Goal: Task Accomplishment & Management: Manage account settings

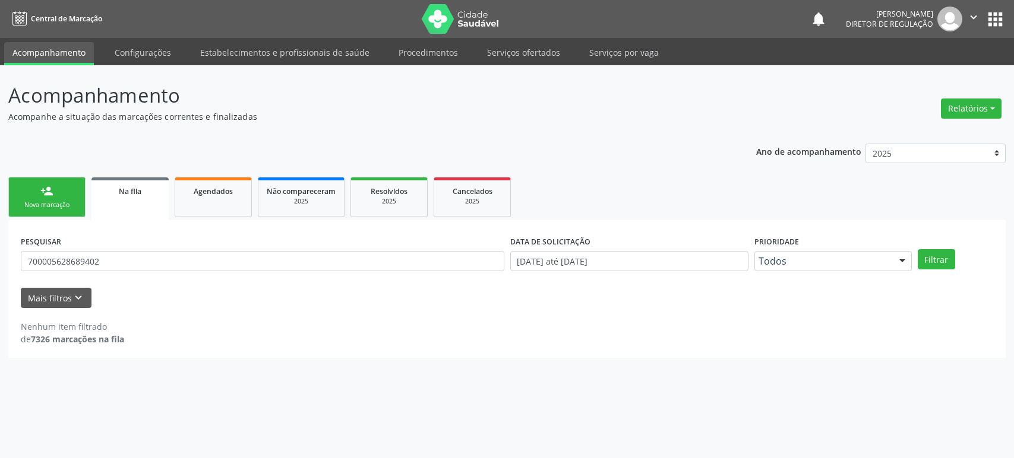
click at [75, 255] on input "700005628689402" at bounding box center [262, 261] width 483 height 20
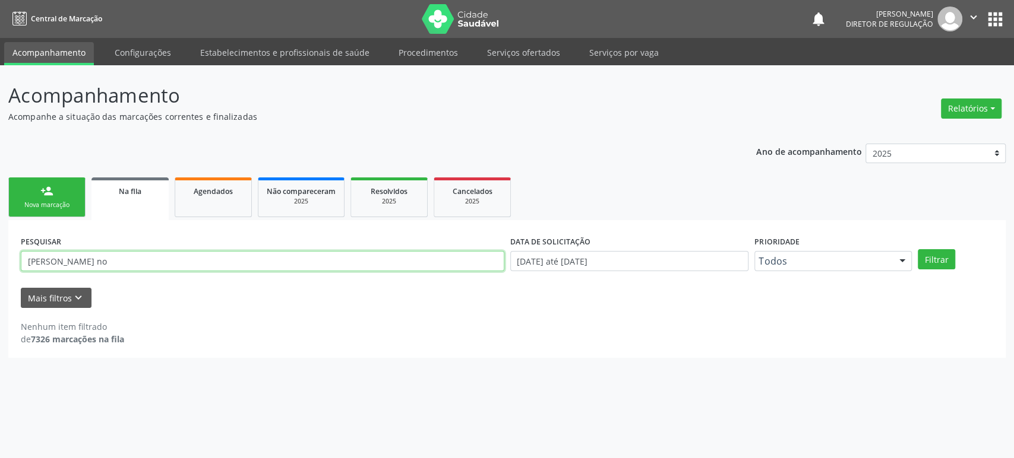
click at [918, 249] on button "Filtrar" at bounding box center [936, 259] width 37 height 20
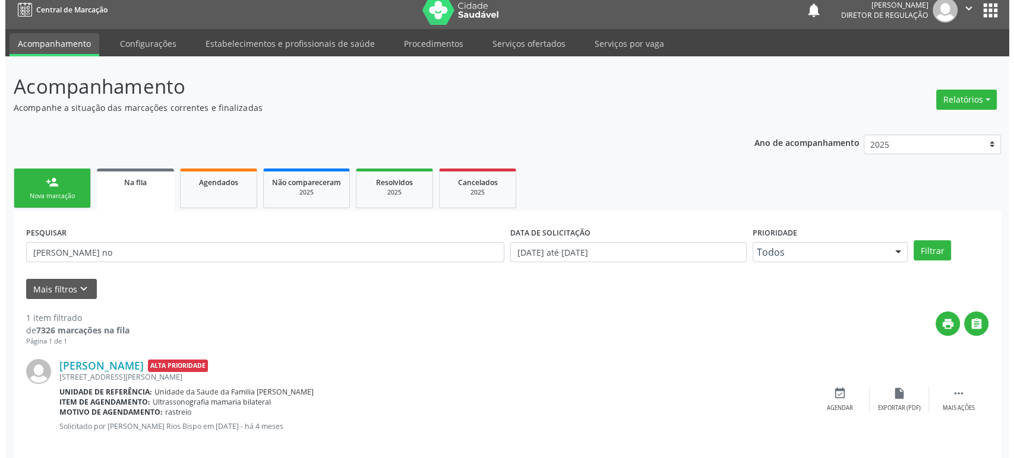
scroll to position [23, 0]
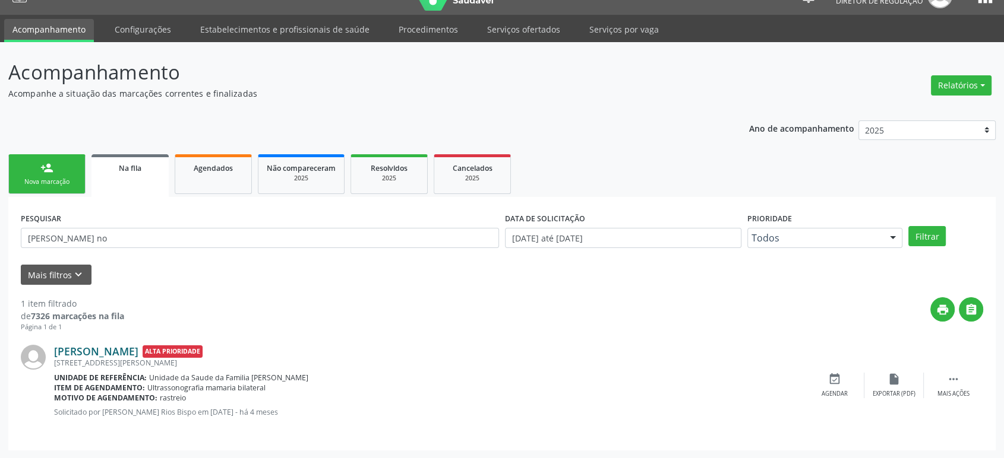
click at [76, 350] on link "[PERSON_NAME]" at bounding box center [96, 351] width 84 height 13
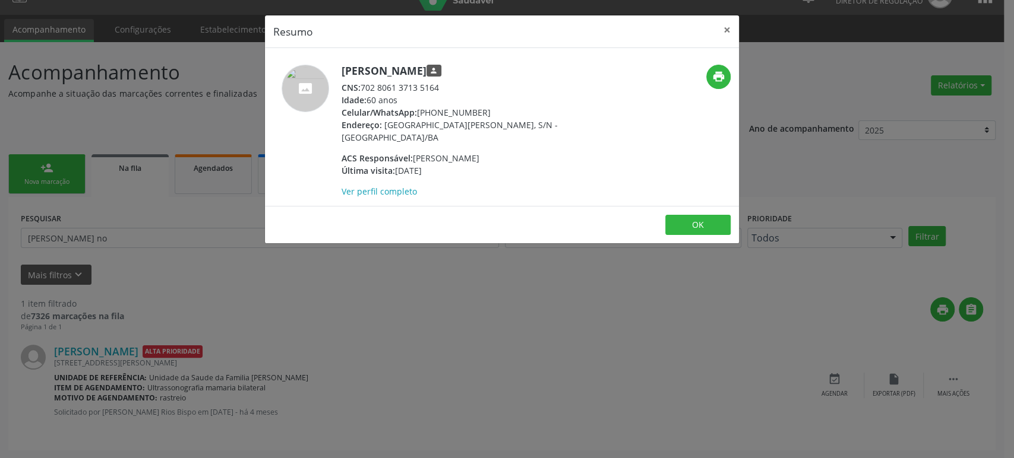
drag, startPoint x: 342, startPoint y: 69, endPoint x: 456, endPoint y: 68, distance: 114.0
click at [456, 68] on h5 "[PERSON_NAME] person" at bounding box center [456, 71] width 231 height 12
copy h5 "[PERSON_NAME]"
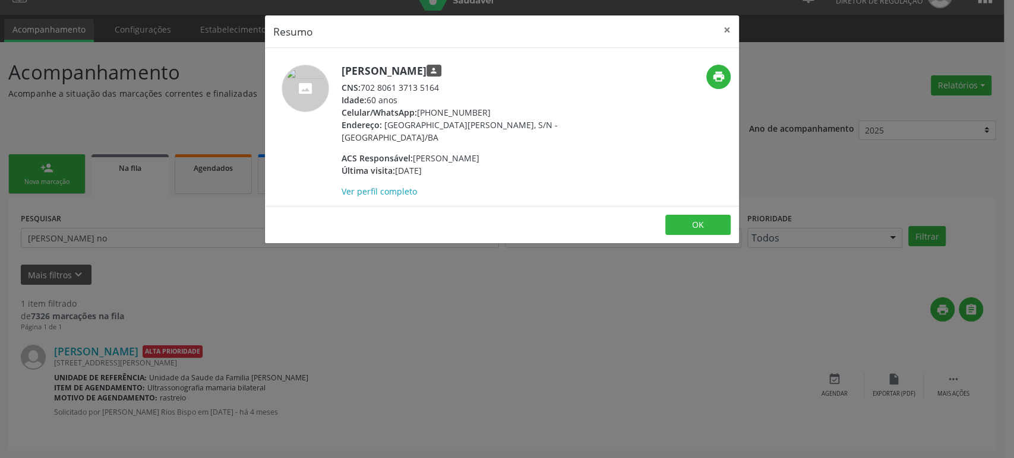
copy h5 "[PERSON_NAME]"
drag, startPoint x: 418, startPoint y: 112, endPoint x: 488, endPoint y: 111, distance: 69.5
click at [488, 111] on div "Celular/WhatsApp: [PHONE_NUMBER]" at bounding box center [456, 112] width 231 height 12
copy div "[PHONE_NUMBER]"
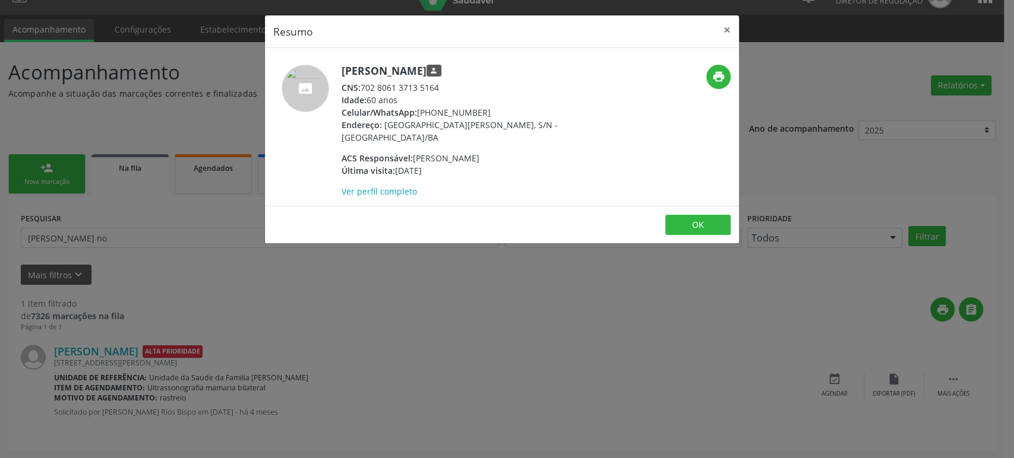
click at [961, 377] on div "Resumo × [PERSON_NAME] person CNS: 702 8061 3713 5164 Idade: 60 anos Celular/Wh…" at bounding box center [507, 229] width 1014 height 458
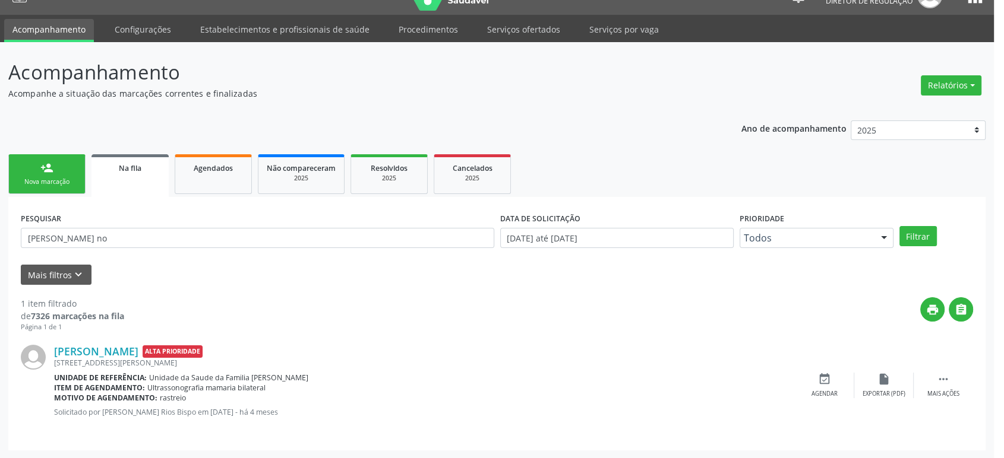
click at [944, 388] on div " Mais ações" at bounding box center [942, 386] width 59 height 26
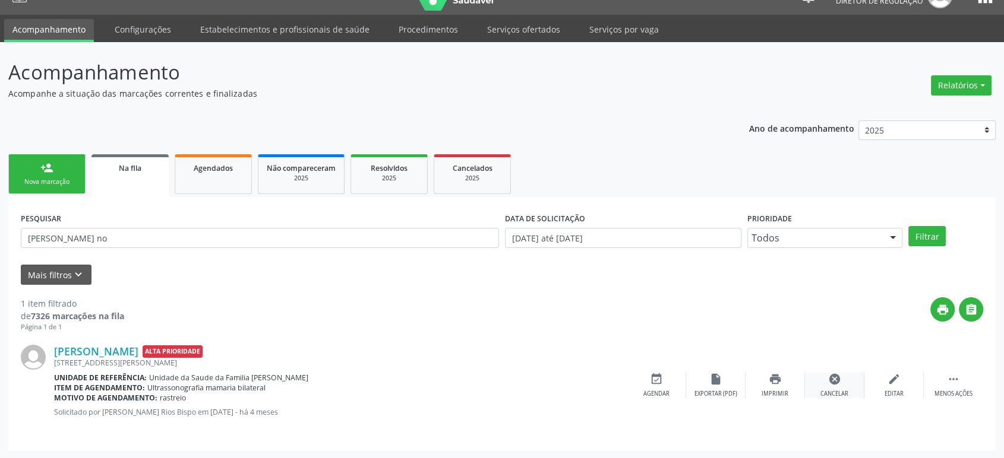
click at [831, 386] on div "cancel Cancelar" at bounding box center [834, 386] width 59 height 26
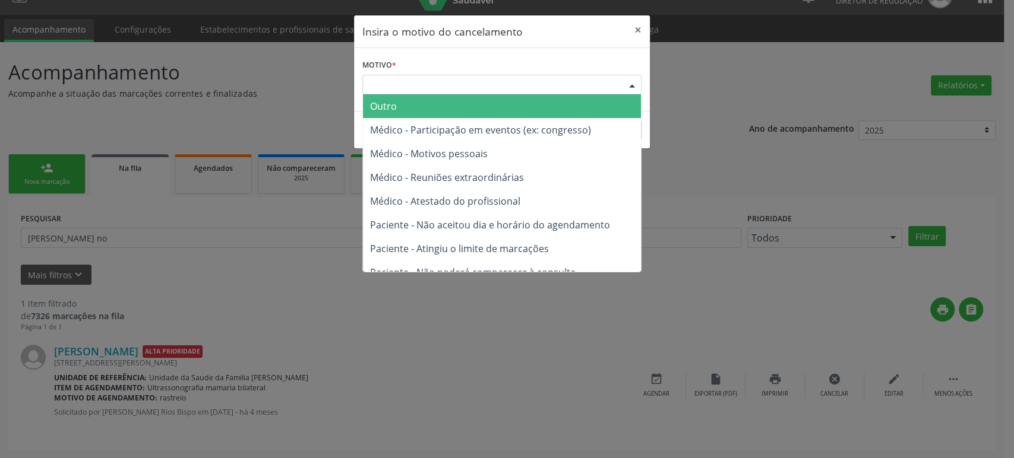
click at [382, 81] on div "Escolha o motivo" at bounding box center [501, 85] width 279 height 20
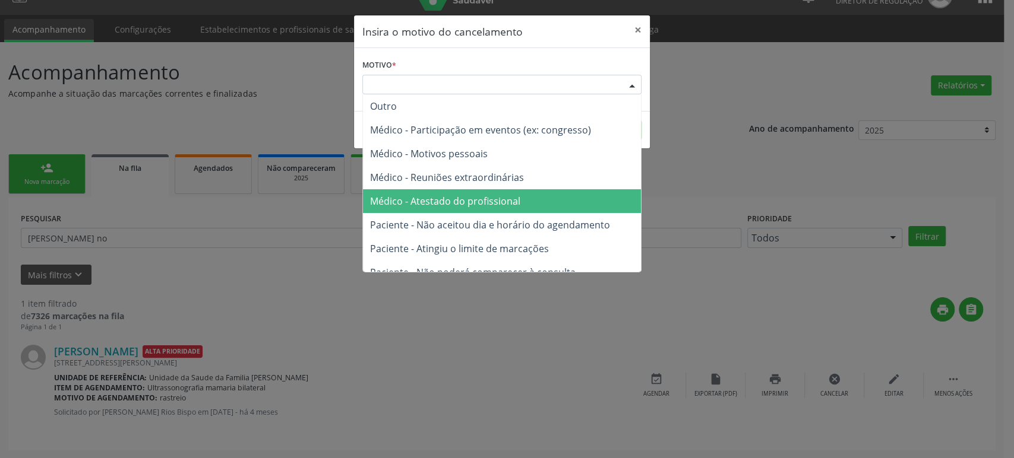
click at [429, 197] on span "Médico - Atestado do profissional" at bounding box center [445, 201] width 150 height 13
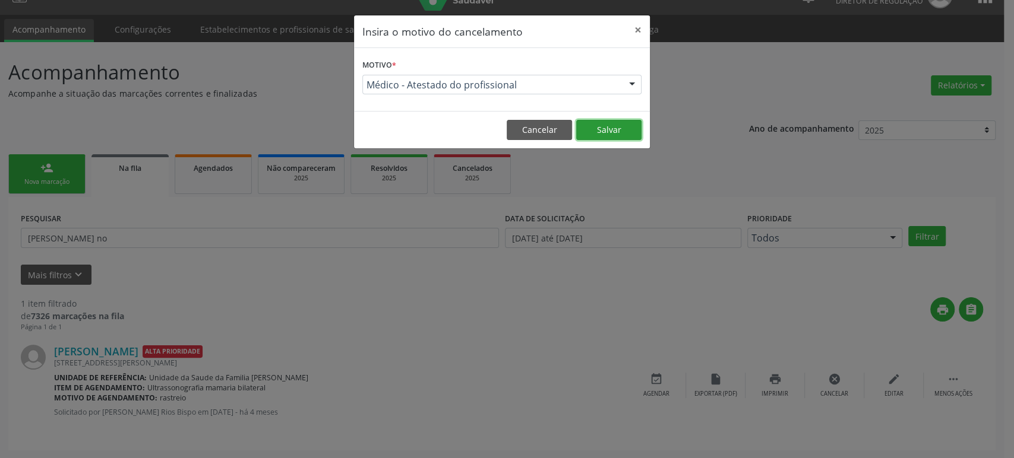
click at [605, 132] on button "Salvar" at bounding box center [608, 130] width 65 height 20
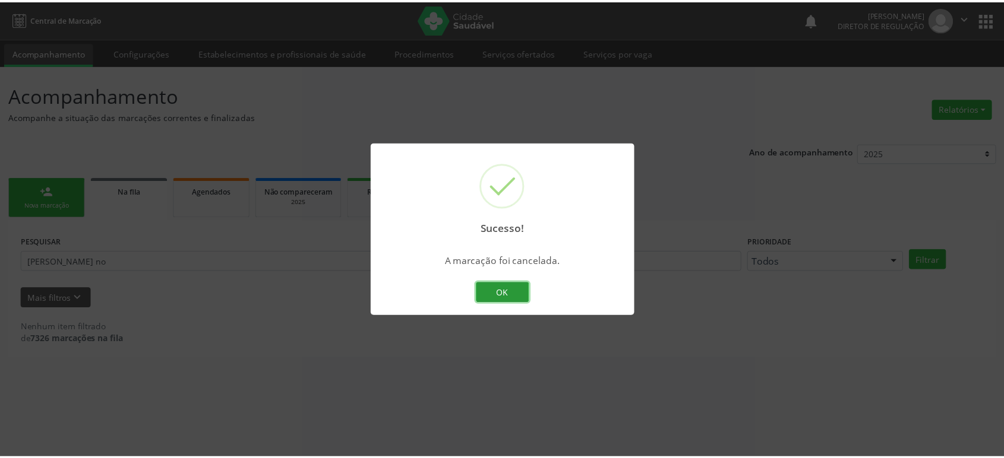
scroll to position [0, 0]
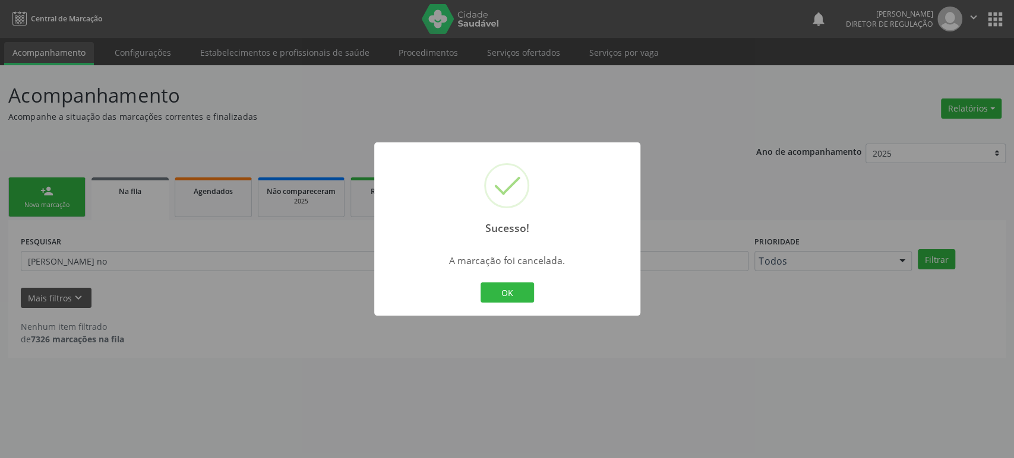
click at [243, 255] on div "Sucesso! × A marcação foi cancelada. OK Cancel" at bounding box center [507, 229] width 1014 height 458
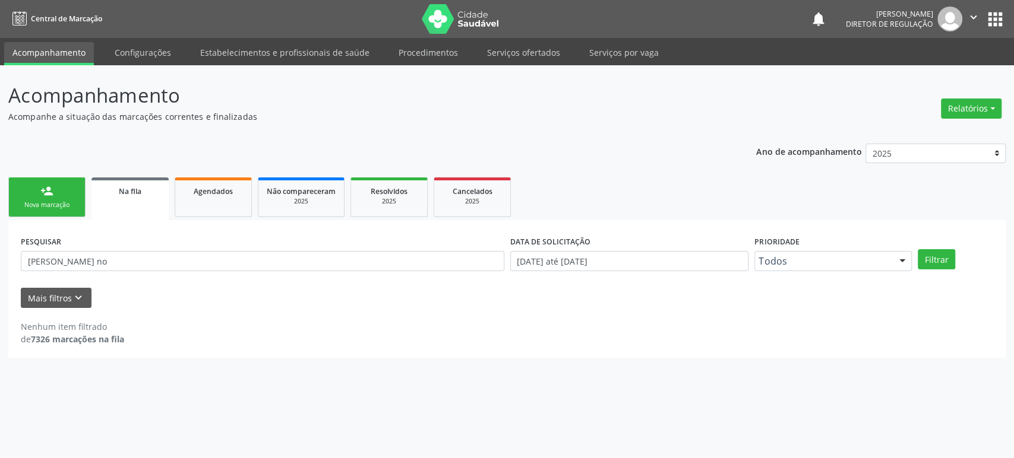
click at [71, 249] on div "PESQUISAR [PERSON_NAME] no" at bounding box center [262, 256] width 489 height 46
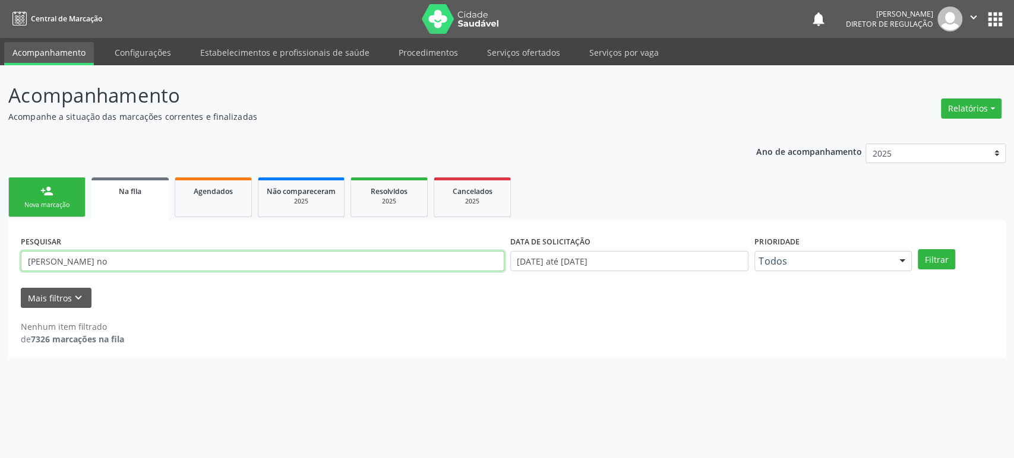
click at [71, 259] on input "[PERSON_NAME] no" at bounding box center [262, 261] width 483 height 20
click at [918, 249] on button "Filtrar" at bounding box center [936, 259] width 37 height 20
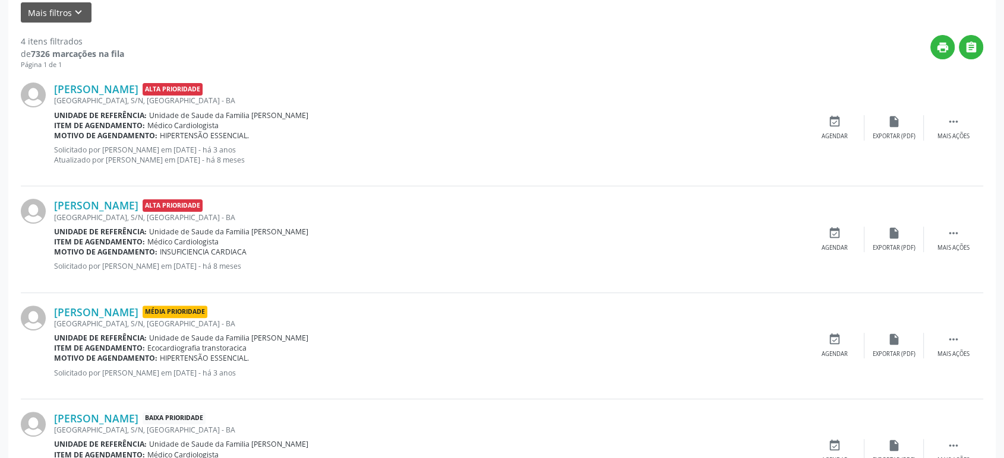
scroll to position [88, 0]
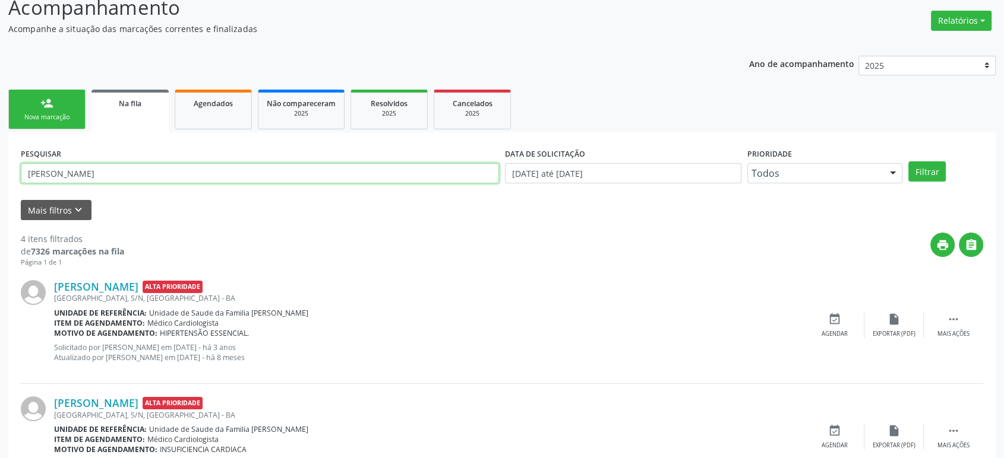
click at [60, 173] on input "[PERSON_NAME]" at bounding box center [260, 173] width 478 height 20
click at [50, 171] on input "[PERSON_NAME]" at bounding box center [260, 173] width 478 height 20
click at [908, 162] on button "Filtrar" at bounding box center [926, 172] width 37 height 20
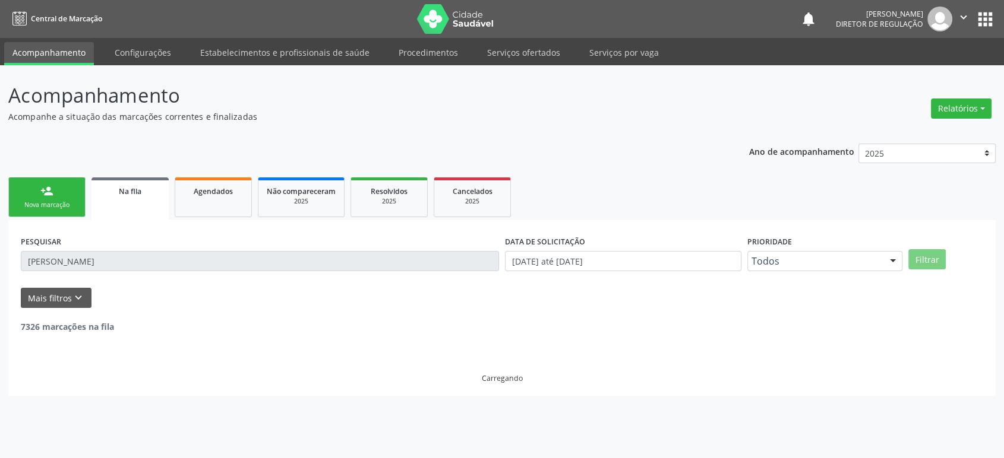
scroll to position [0, 0]
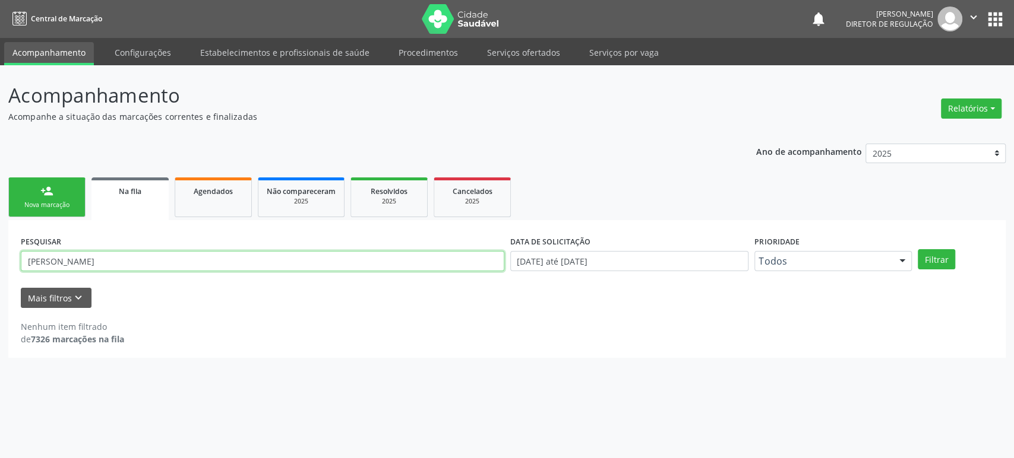
click at [121, 259] on input "[PERSON_NAME]" at bounding box center [262, 261] width 483 height 20
click at [918, 249] on button "Filtrar" at bounding box center [936, 259] width 37 height 20
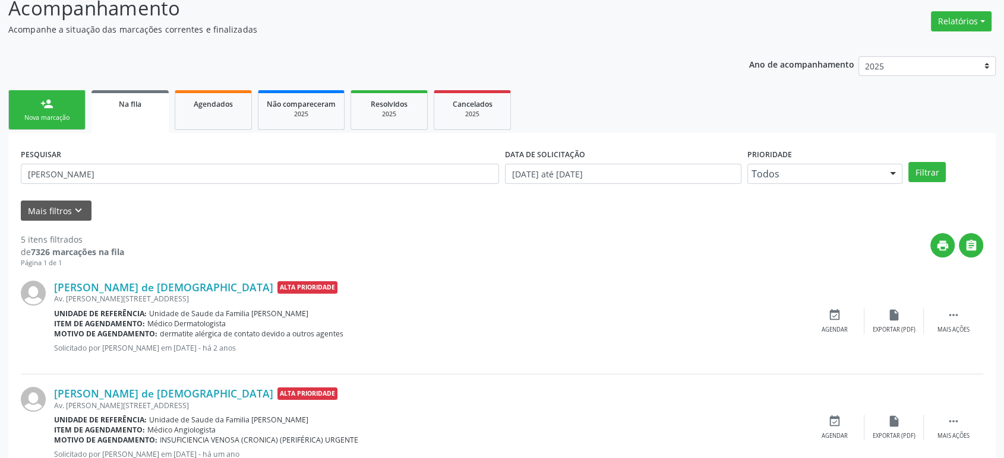
scroll to position [52, 0]
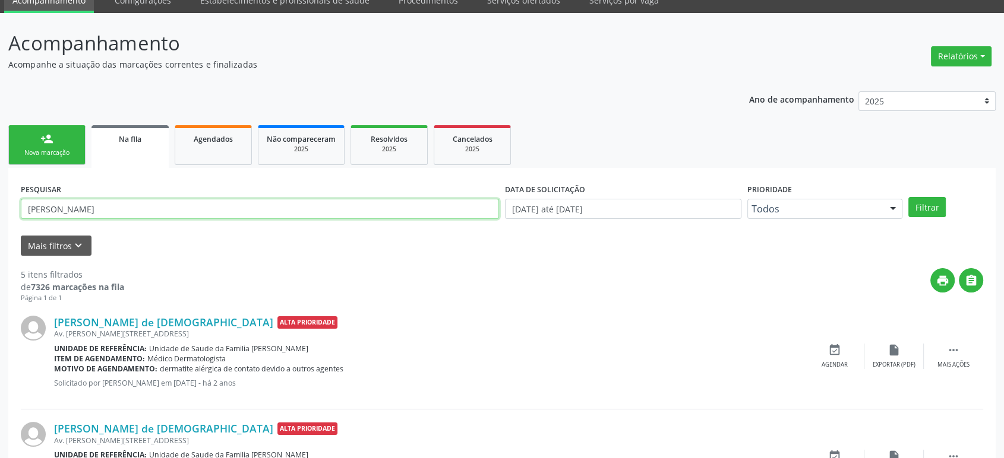
click at [68, 208] on input "[PERSON_NAME]" at bounding box center [260, 209] width 478 height 20
type input "700301965888838"
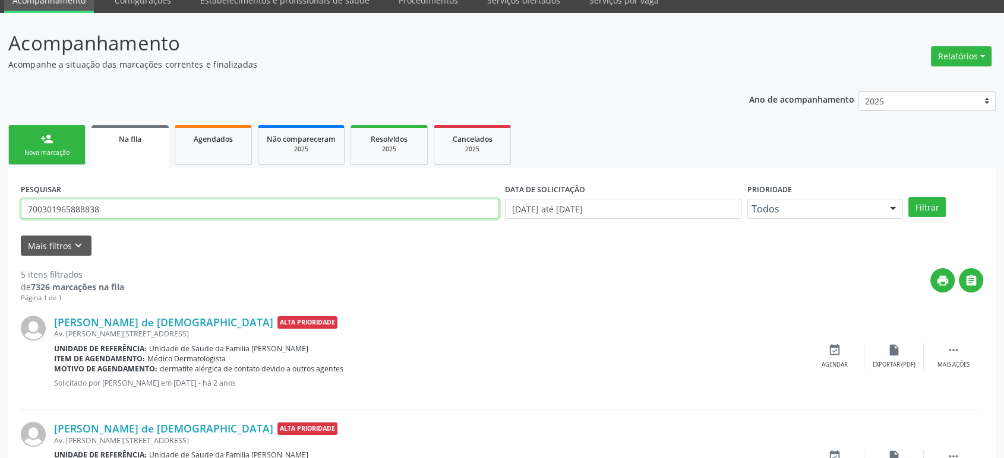
click at [908, 197] on button "Filtrar" at bounding box center [926, 207] width 37 height 20
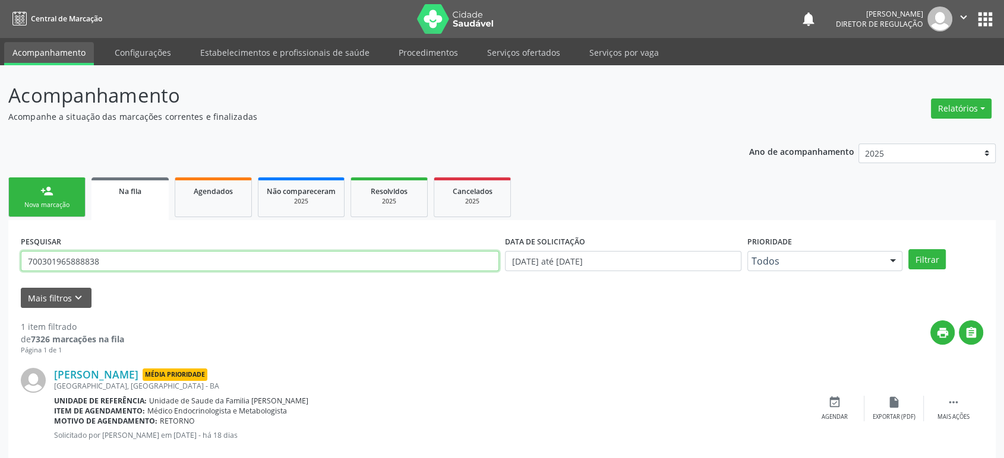
click at [77, 254] on input "700301965888838" at bounding box center [260, 261] width 478 height 20
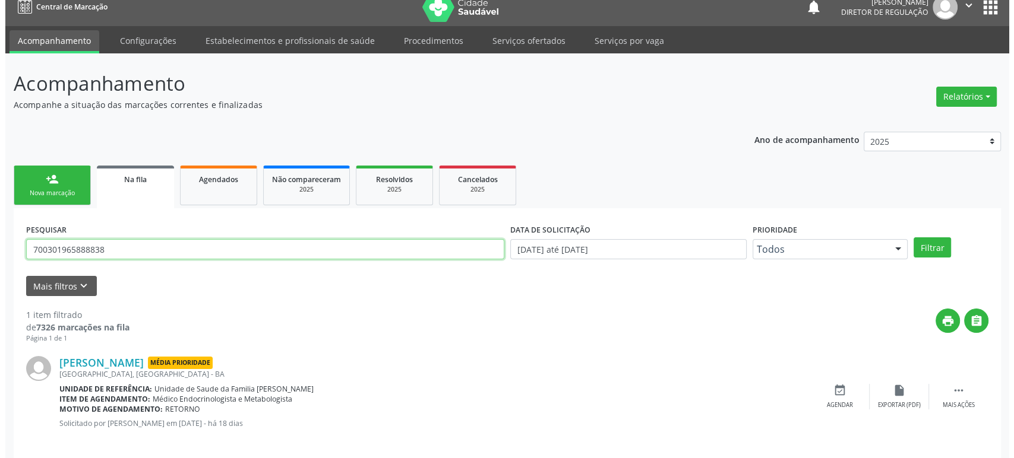
scroll to position [23, 0]
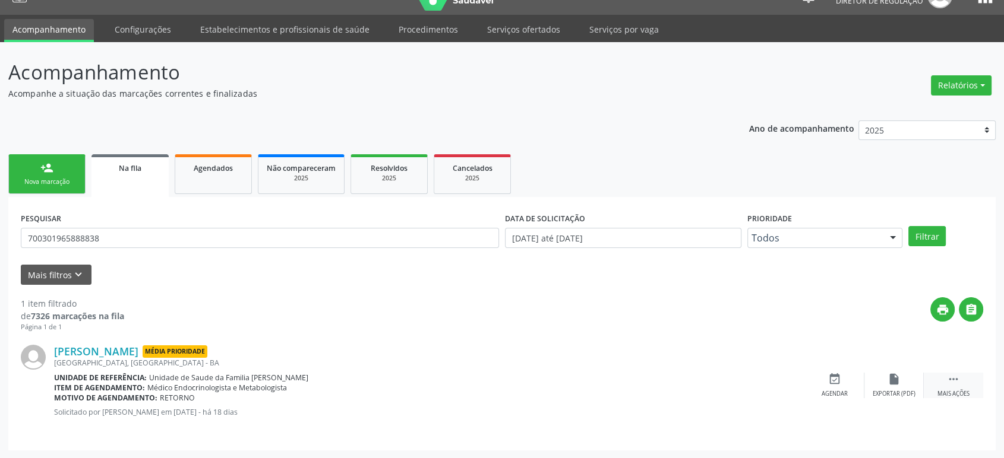
click at [943, 381] on div " Mais ações" at bounding box center [952, 386] width 59 height 26
click at [837, 384] on icon "cancel" at bounding box center [834, 379] width 13 height 13
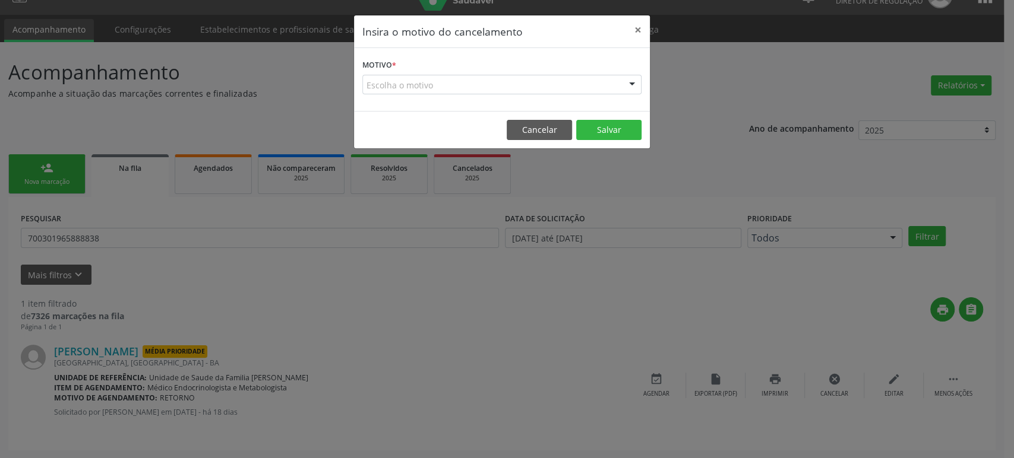
click at [468, 92] on div "Escolha o motivo" at bounding box center [501, 85] width 279 height 20
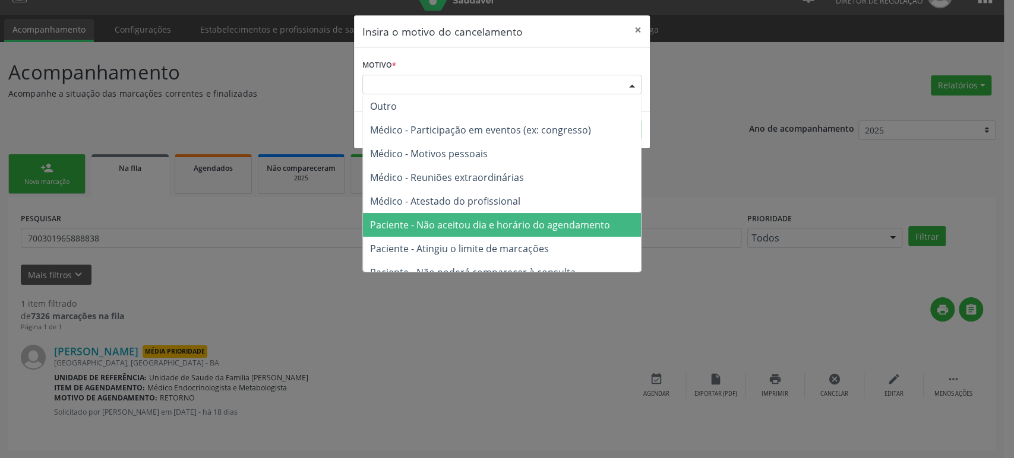
click at [466, 213] on span "Paciente - Não aceitou dia e horário do agendamento" at bounding box center [502, 225] width 278 height 24
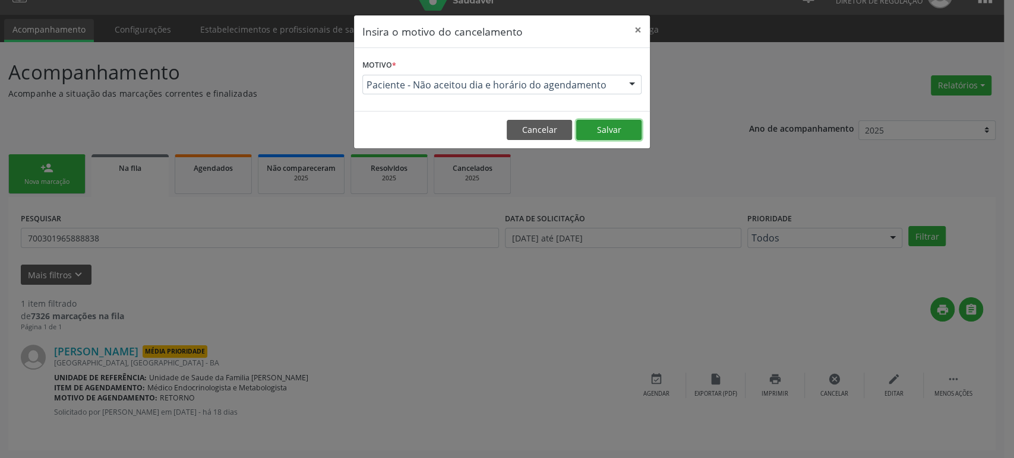
click at [619, 137] on button "Salvar" at bounding box center [608, 130] width 65 height 20
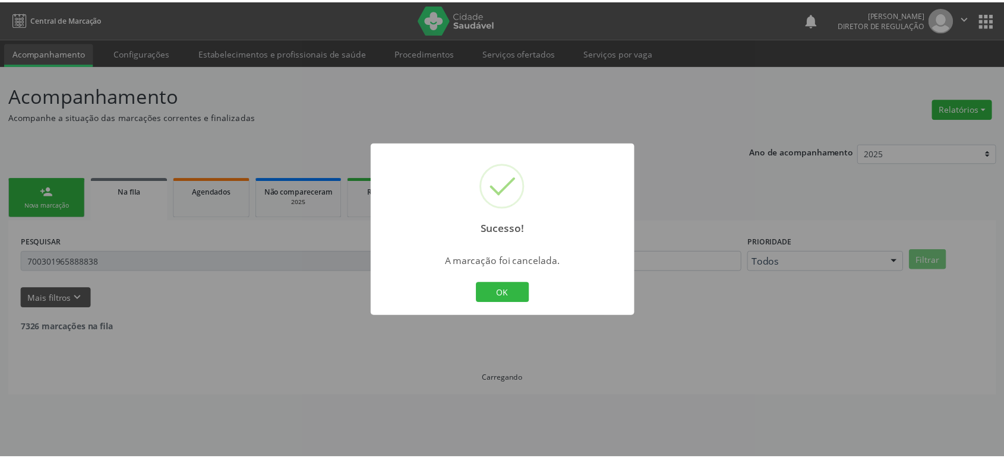
scroll to position [0, 0]
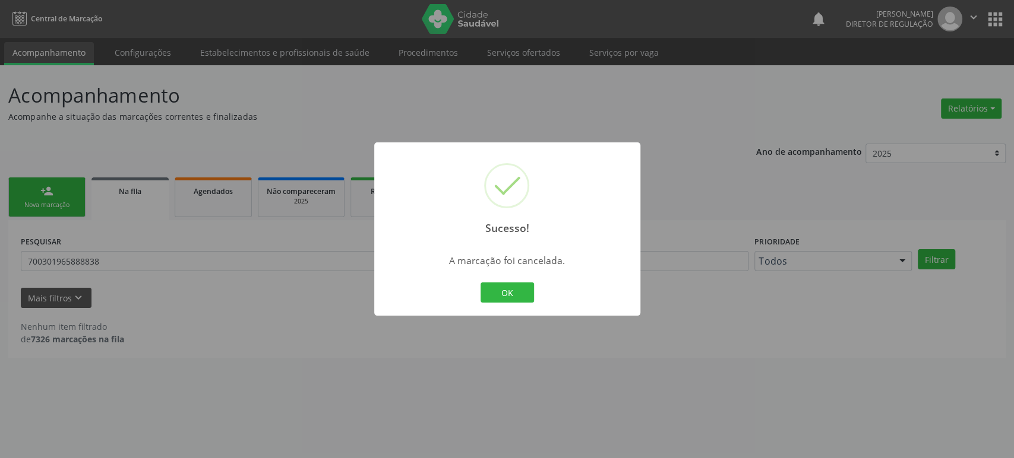
drag, startPoint x: 191, startPoint y: 195, endPoint x: 139, endPoint y: 257, distance: 80.5
click at [187, 198] on div "Sucesso! × A marcação foi cancelada. OK Cancel" at bounding box center [507, 229] width 1014 height 458
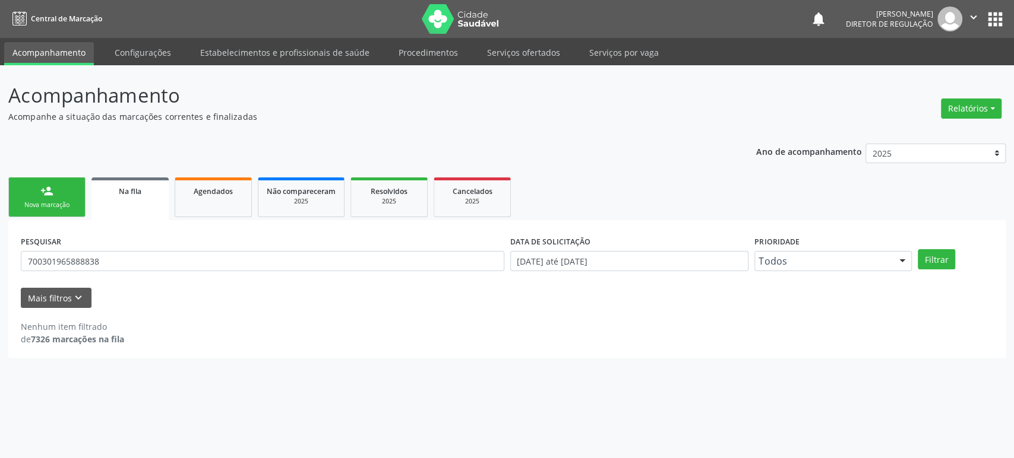
click at [94, 271] on div "PESQUISAR 700301965888838" at bounding box center [262, 256] width 489 height 46
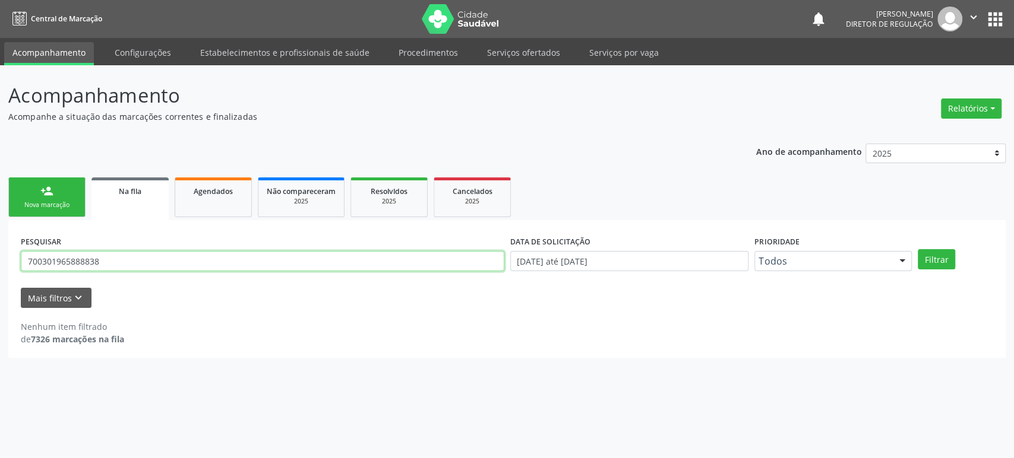
click at [108, 262] on input "700301965888838" at bounding box center [262, 261] width 483 height 20
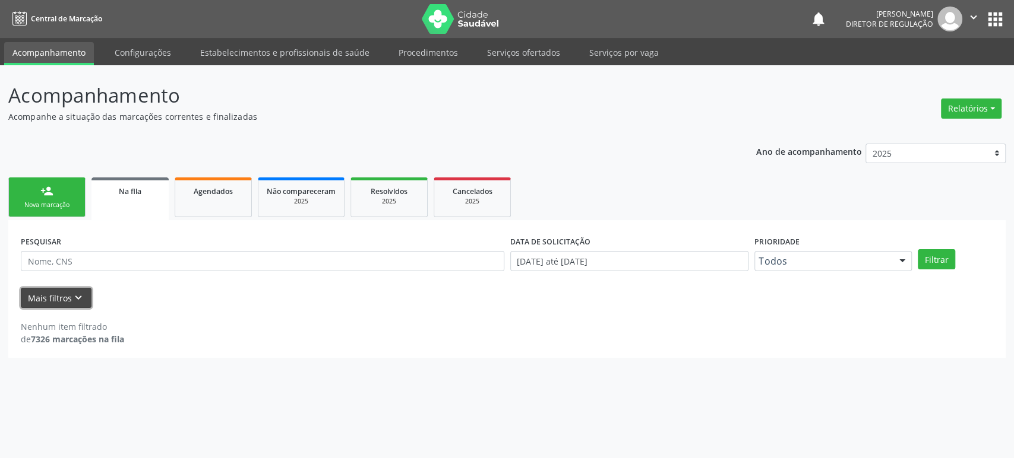
click at [71, 289] on button "Mais filtros keyboard_arrow_down" at bounding box center [56, 298] width 71 height 21
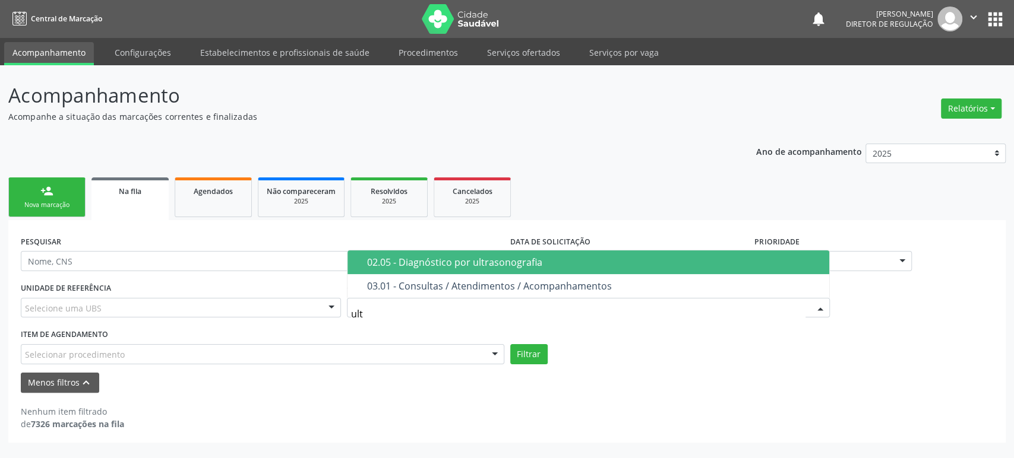
type input "ultr"
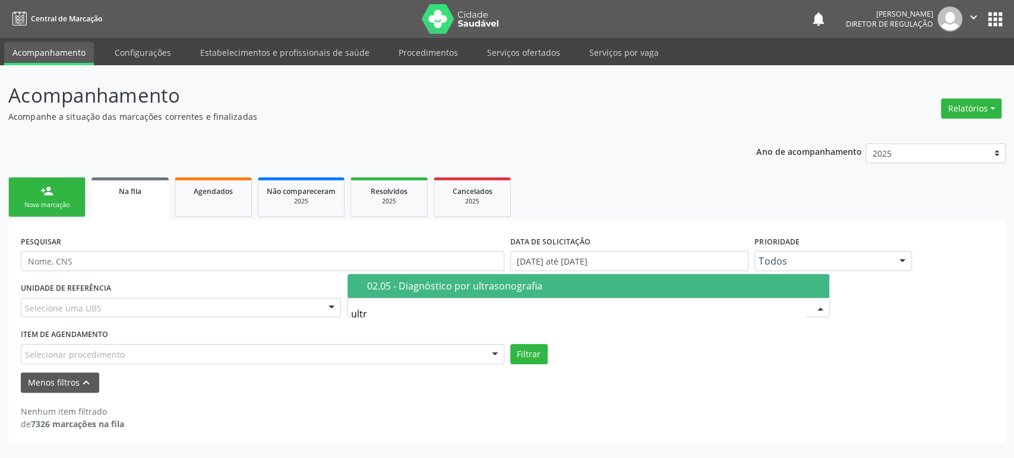
click at [456, 291] on div "02.05 - Diagnóstico por ultrasonografia" at bounding box center [595, 286] width 456 height 10
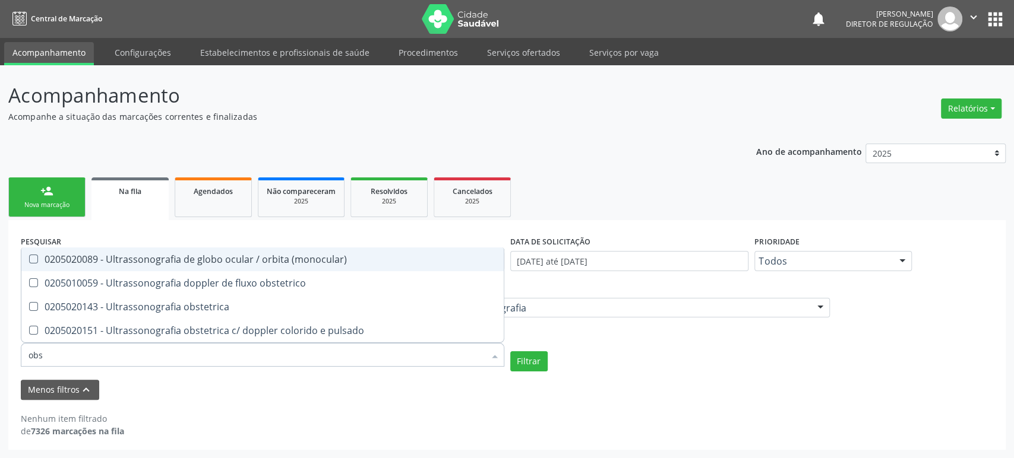
type input "obst"
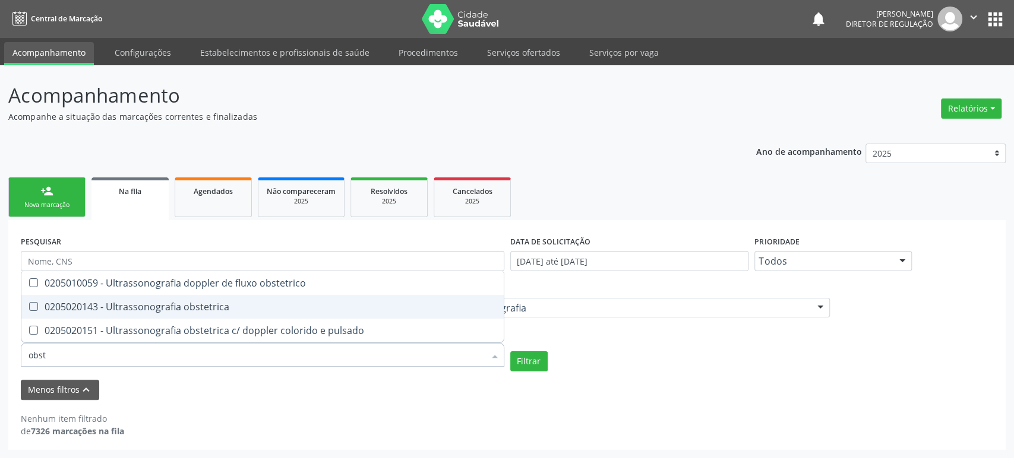
click at [200, 308] on div "0205020143 - Ultrassonografia obstetrica" at bounding box center [263, 307] width 468 height 10
checkbox obstetrica "true"
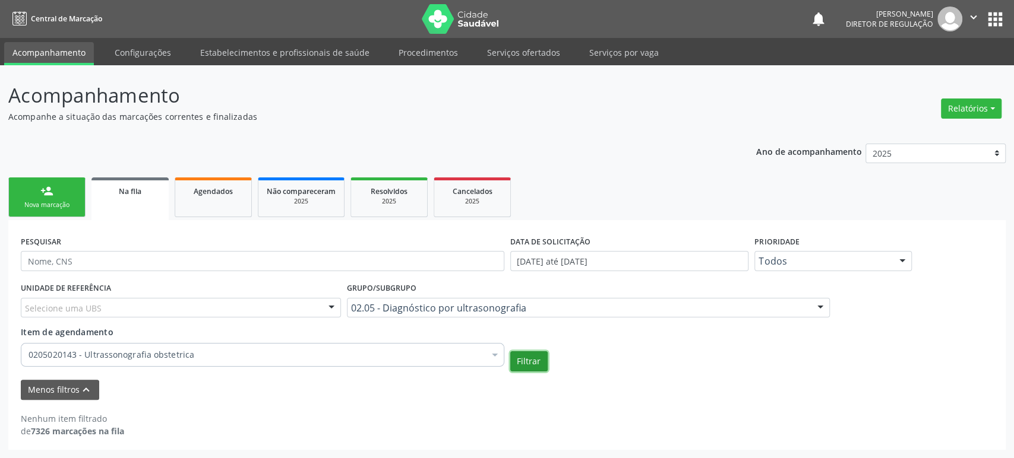
click at [532, 362] on button "Filtrar" at bounding box center [528, 362] width 37 height 20
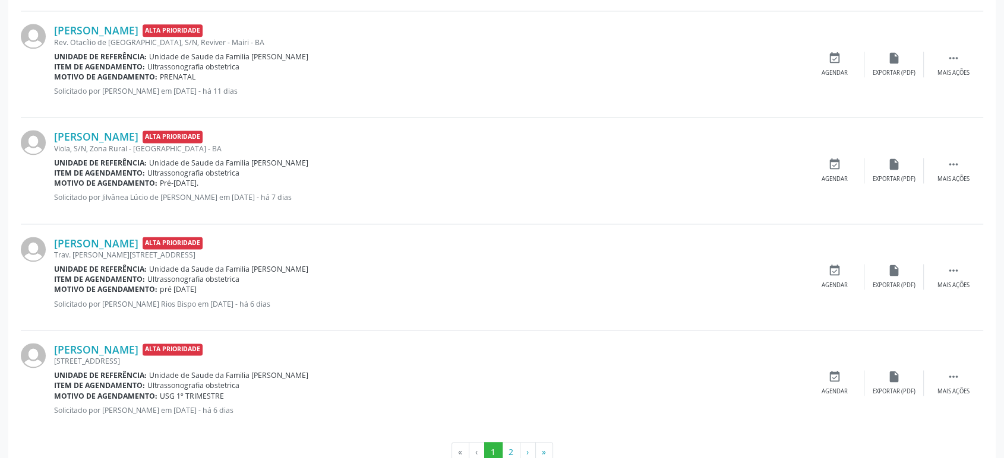
scroll to position [1648, 0]
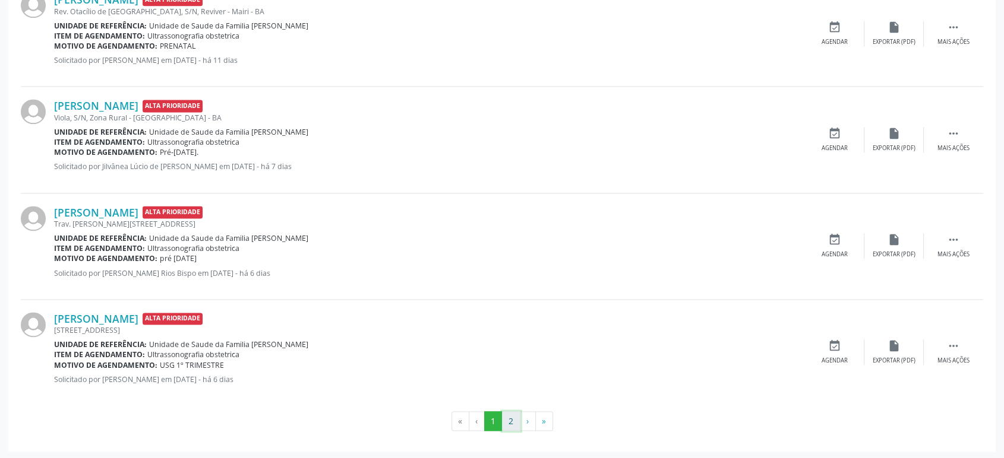
click at [508, 419] on button "2" at bounding box center [511, 422] width 18 height 20
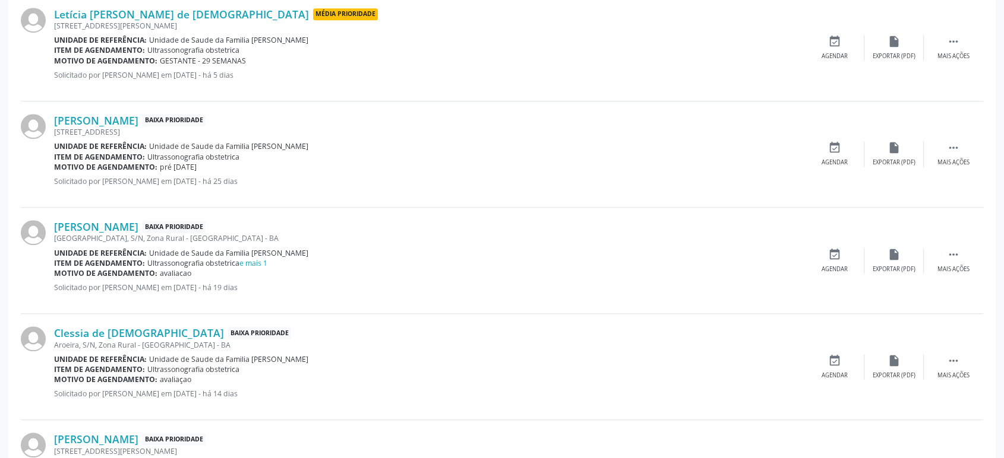
scroll to position [999, 0]
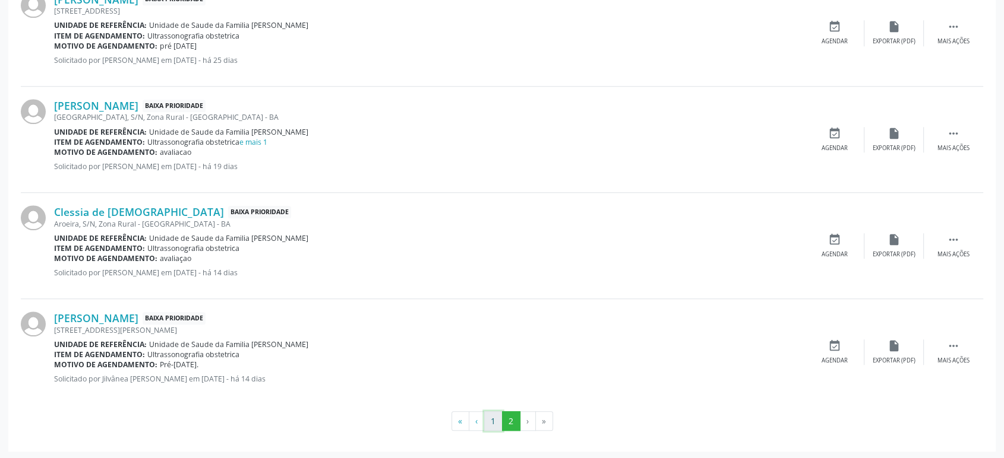
click at [491, 419] on button "1" at bounding box center [493, 422] width 18 height 20
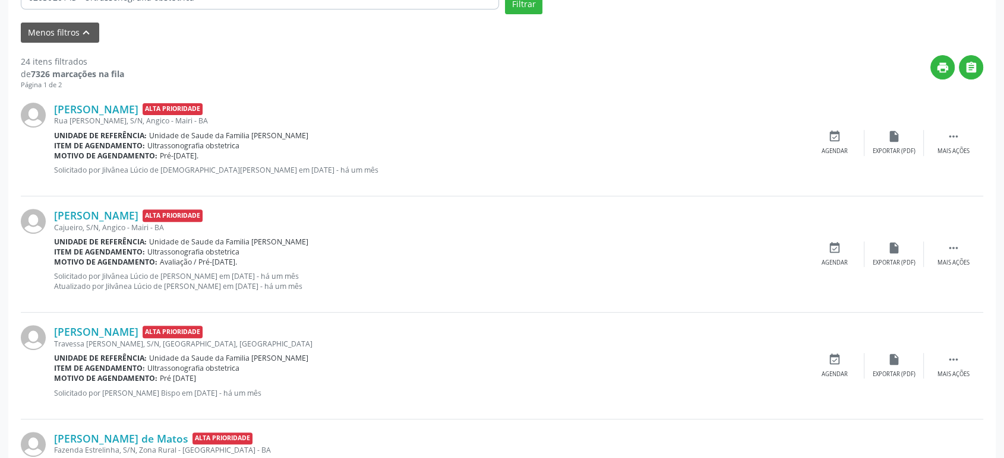
scroll to position [217, 0]
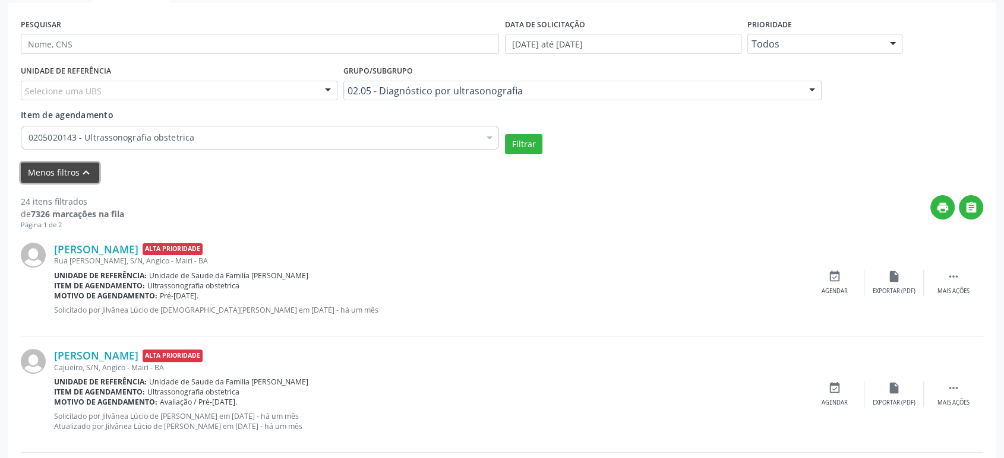
click at [62, 168] on button "Menos filtros keyboard_arrow_up" at bounding box center [60, 173] width 78 height 21
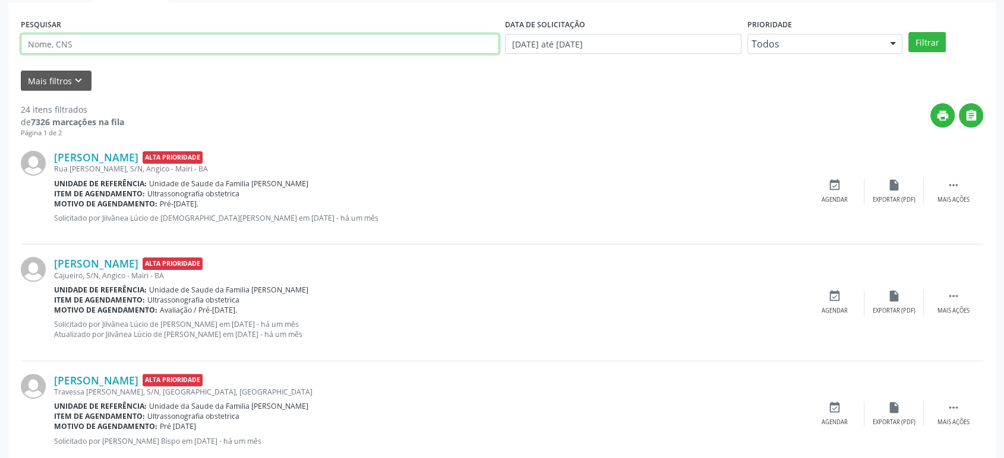
click at [92, 39] on input "text" at bounding box center [260, 44] width 478 height 20
type input "[PERSON_NAME]"
click at [908, 32] on button "Filtrar" at bounding box center [926, 42] width 37 height 20
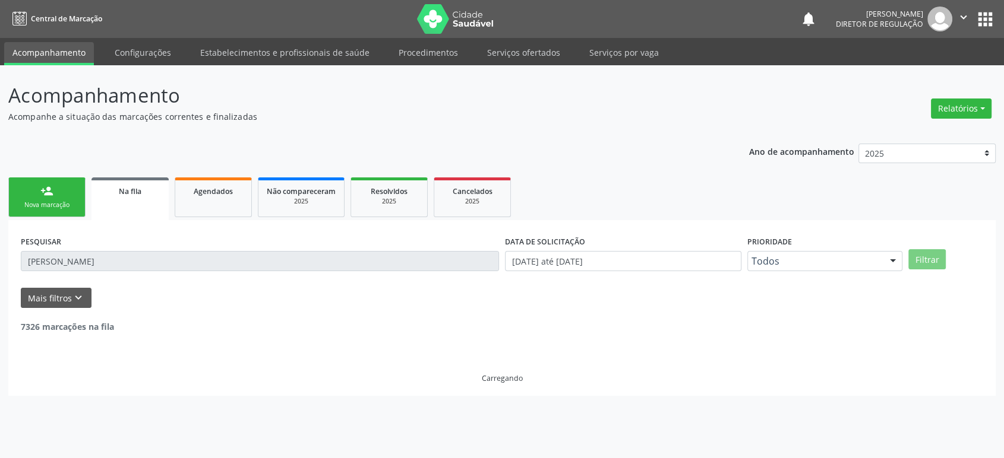
scroll to position [0, 0]
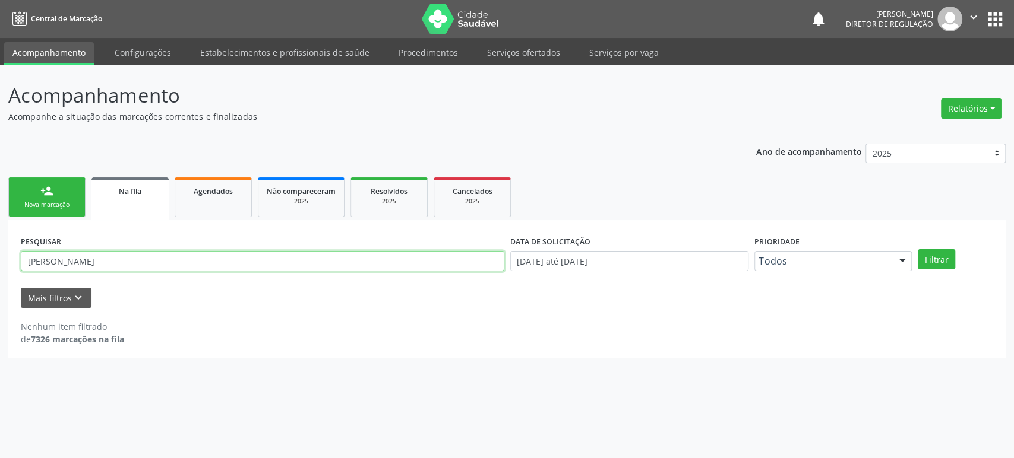
click at [130, 262] on input "[PERSON_NAME]" at bounding box center [262, 261] width 483 height 20
click at [143, 258] on input "[PERSON_NAME]" at bounding box center [262, 261] width 483 height 20
click at [918, 249] on button "Filtrar" at bounding box center [936, 259] width 37 height 20
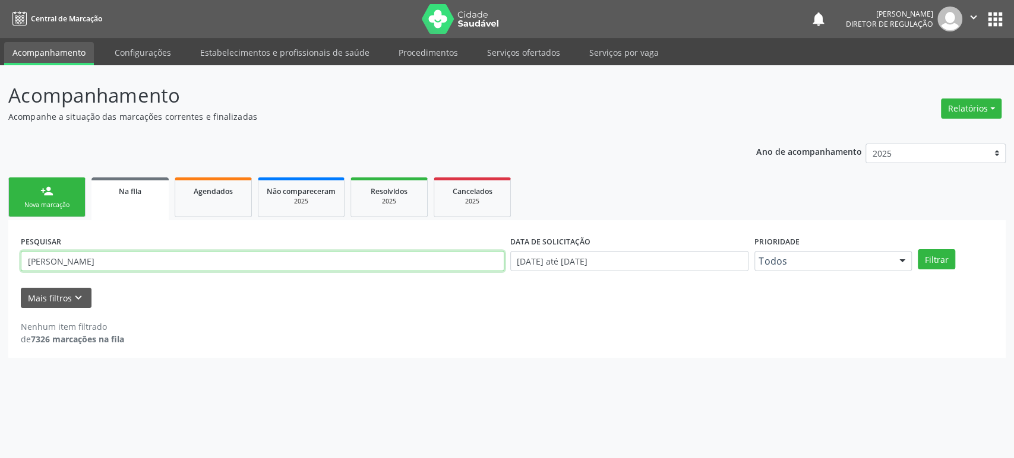
click at [132, 258] on input "[PERSON_NAME]" at bounding box center [262, 261] width 483 height 20
type input "l"
type input "70780968068"
click at [918, 249] on button "Filtrar" at bounding box center [936, 259] width 37 height 20
click at [132, 258] on input "70780968068" at bounding box center [262, 261] width 483 height 20
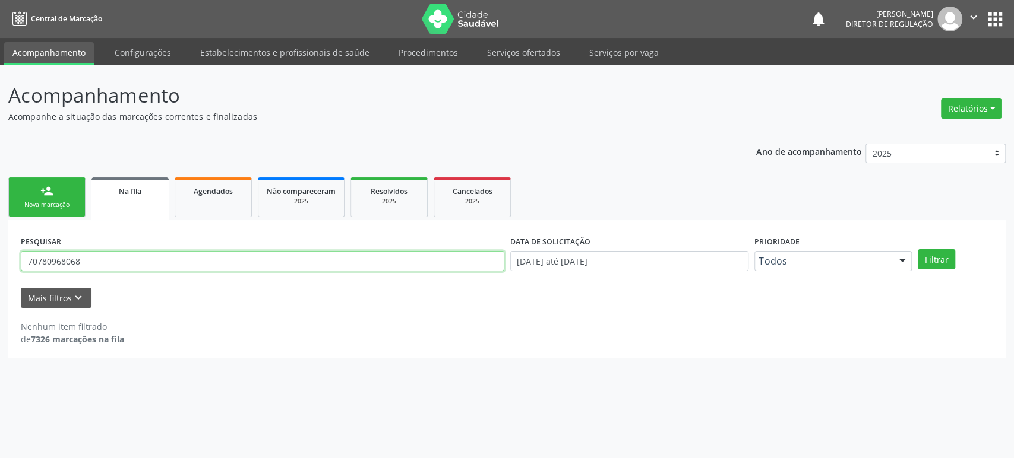
click at [132, 258] on input "70780968068" at bounding box center [262, 261] width 483 height 20
click at [134, 260] on input "text" at bounding box center [262, 261] width 483 height 20
click at [918, 249] on button "Filtrar" at bounding box center [936, 259] width 37 height 20
click at [76, 266] on input "707809680684118" at bounding box center [262, 261] width 483 height 20
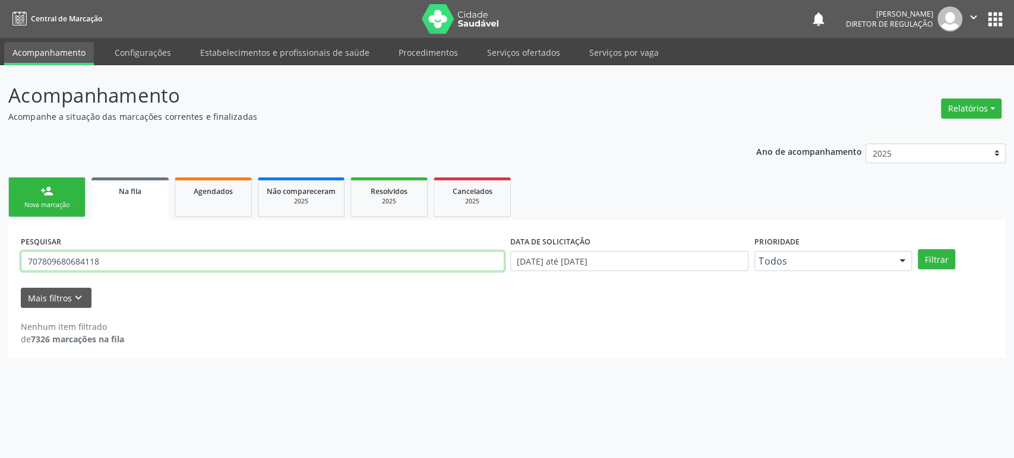
click at [76, 266] on input "707809680684118" at bounding box center [262, 261] width 483 height 20
click at [918, 249] on button "Filtrar" at bounding box center [936, 259] width 37 height 20
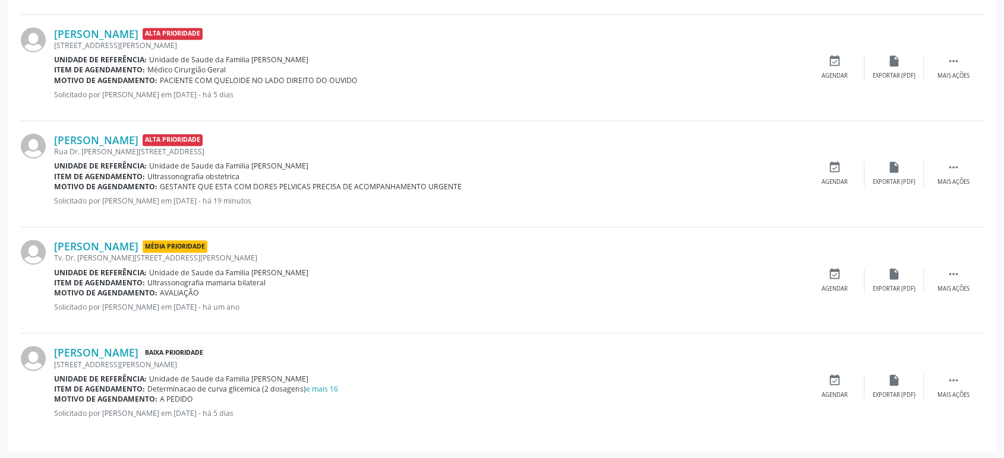
scroll to position [660, 0]
click at [138, 142] on link "[PERSON_NAME]" at bounding box center [96, 140] width 84 height 13
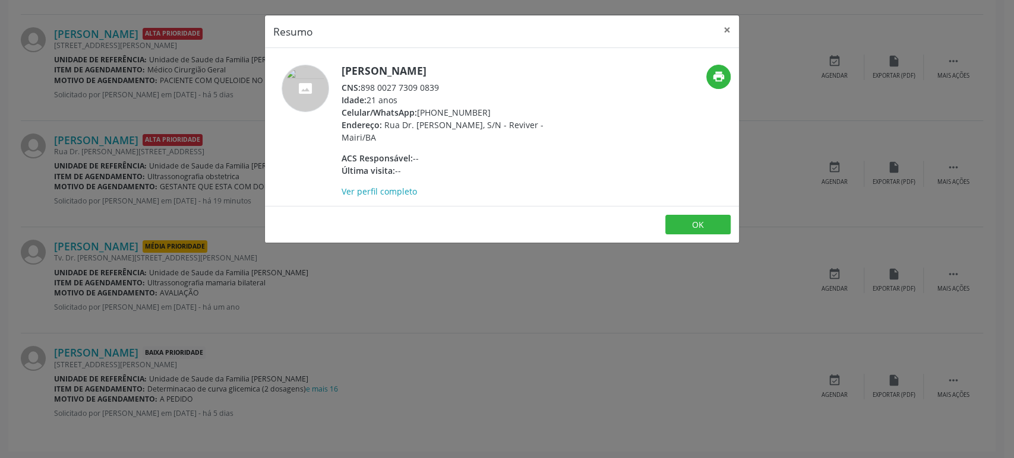
drag, startPoint x: 343, startPoint y: 65, endPoint x: 529, endPoint y: 65, distance: 185.3
click at [529, 65] on h5 "[PERSON_NAME]" at bounding box center [456, 71] width 231 height 12
copy h5 "[PERSON_NAME]"
click at [195, 100] on div "Resumo × [PERSON_NAME] CNS: 898 0027 7309 0839 Idade: 21 anos Celular/WhatsApp:…" at bounding box center [507, 229] width 1014 height 458
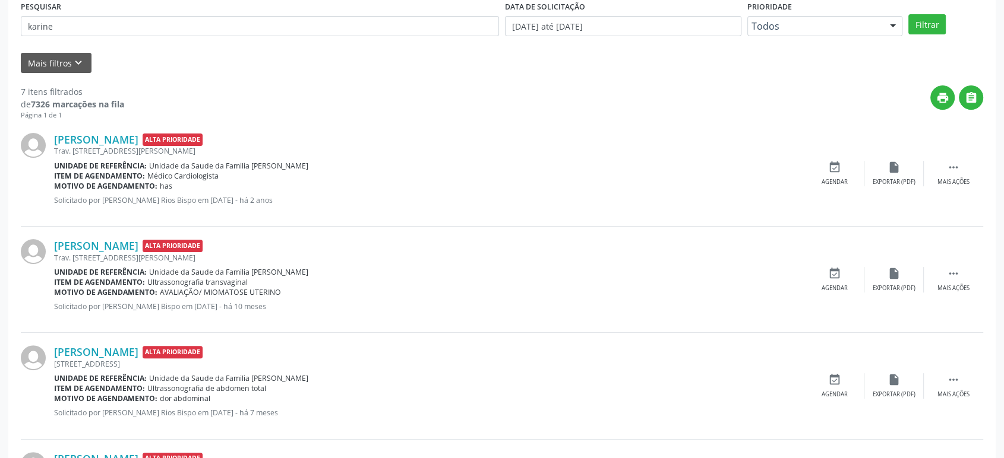
scroll to position [67, 0]
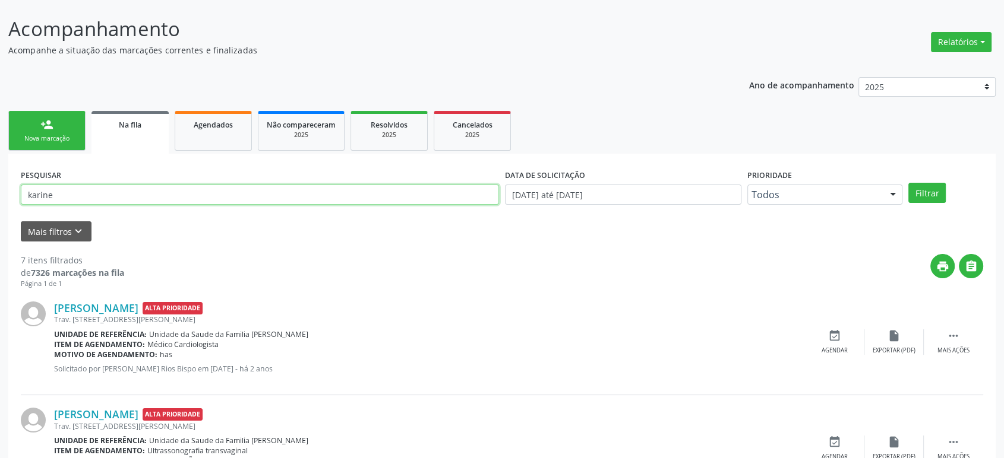
click at [77, 197] on input "karine" at bounding box center [260, 195] width 478 height 20
paste input "[PERSON_NAME]"
click at [908, 183] on button "Filtrar" at bounding box center [926, 193] width 37 height 20
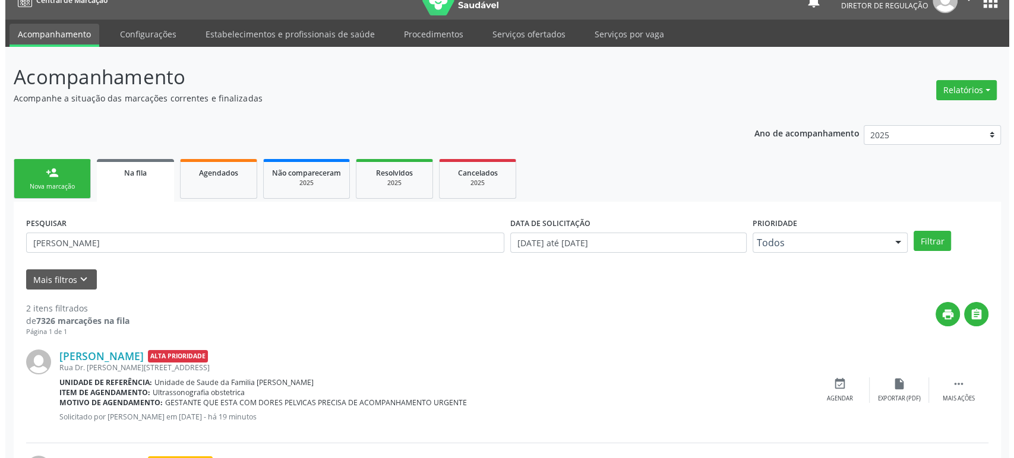
scroll to position [129, 0]
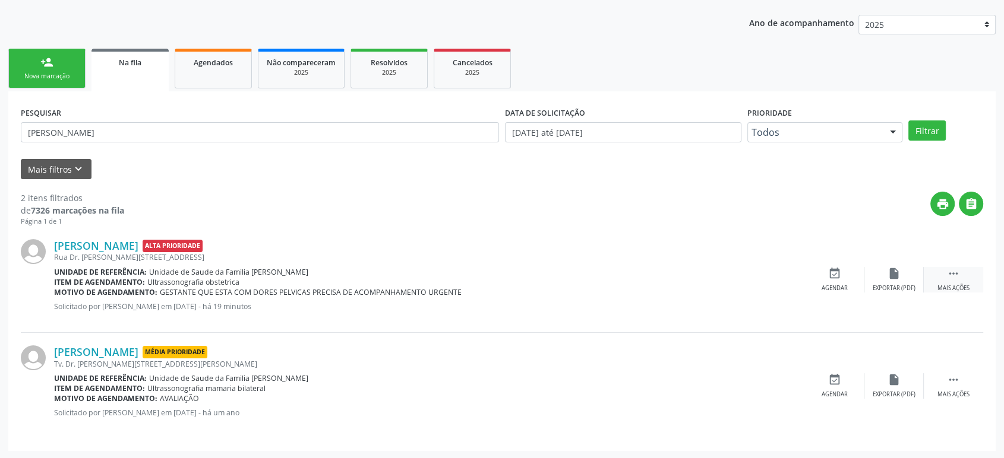
click at [953, 279] on div " Mais ações" at bounding box center [952, 280] width 59 height 26
click at [849, 270] on div "cancel Cancelar" at bounding box center [834, 280] width 59 height 26
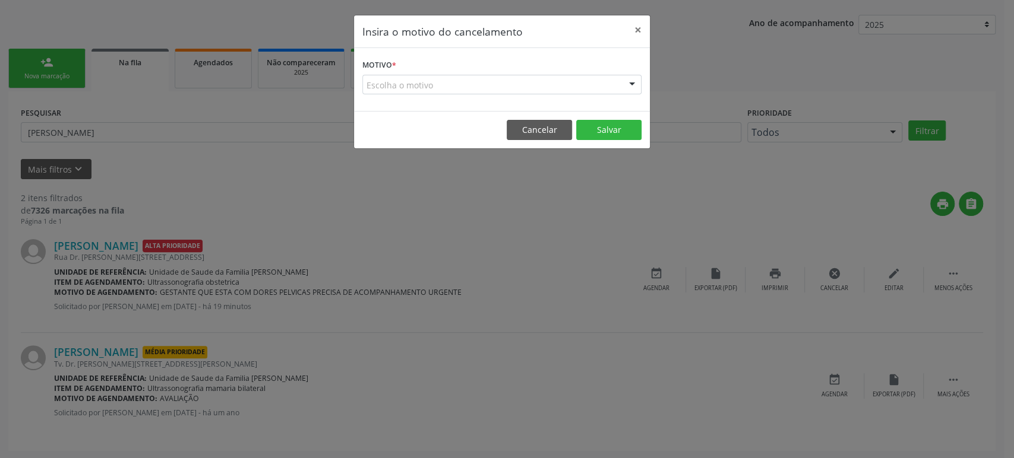
click at [470, 90] on div "Escolha o motivo" at bounding box center [501, 85] width 279 height 20
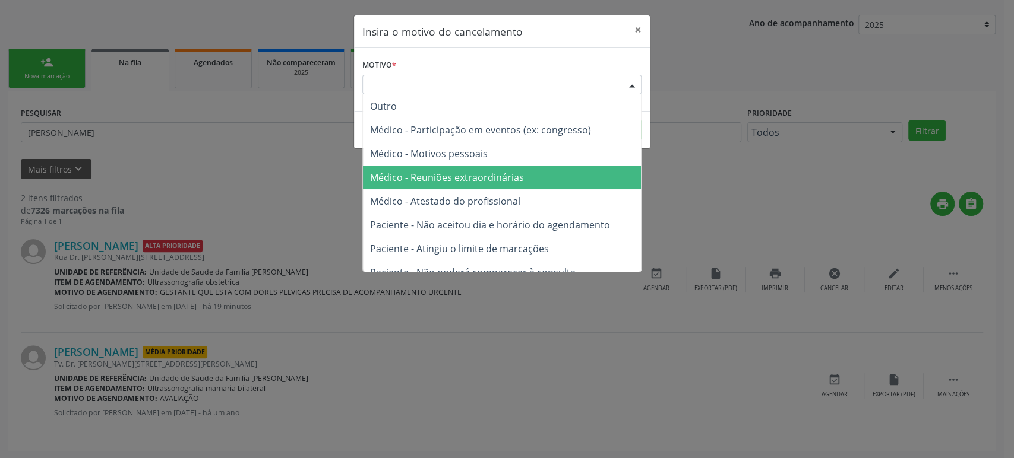
click at [482, 184] on span "Médico - Reuniões extraordinárias" at bounding box center [447, 177] width 154 height 13
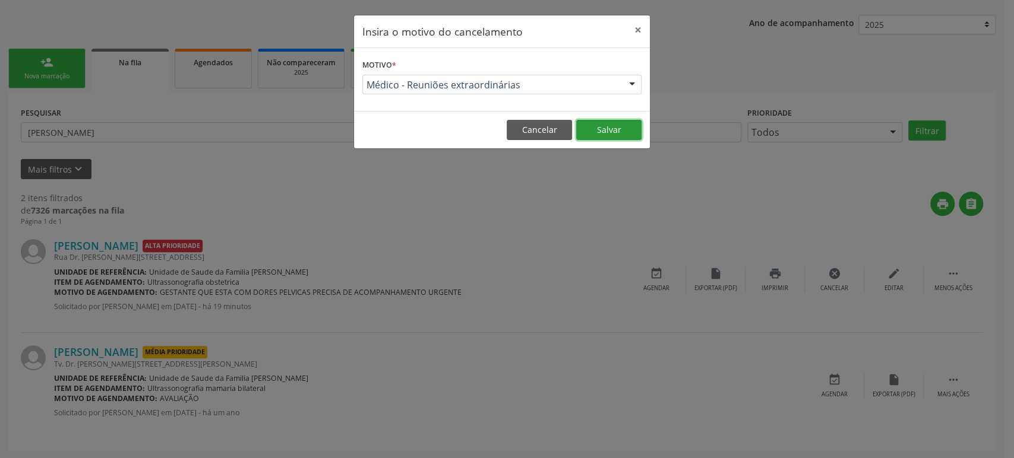
click at [592, 128] on button "Salvar" at bounding box center [608, 130] width 65 height 20
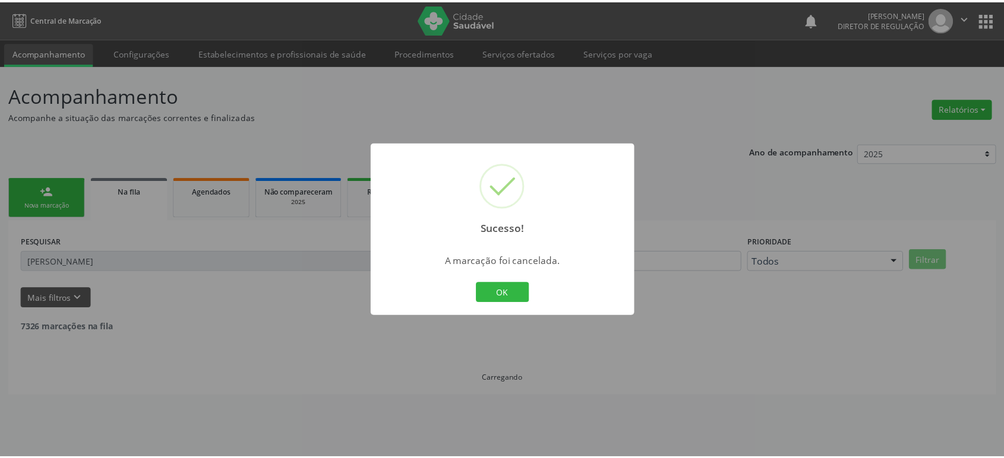
scroll to position [0, 0]
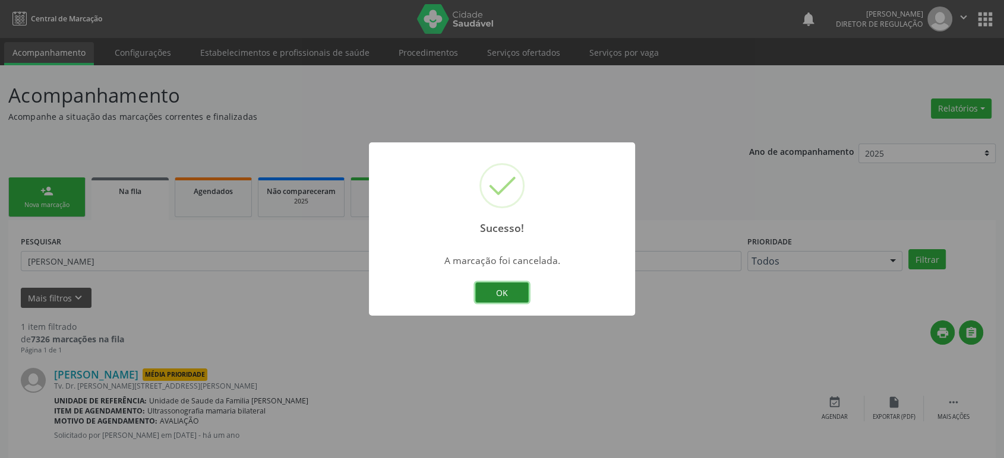
click at [516, 290] on button "OK" at bounding box center [501, 293] width 53 height 20
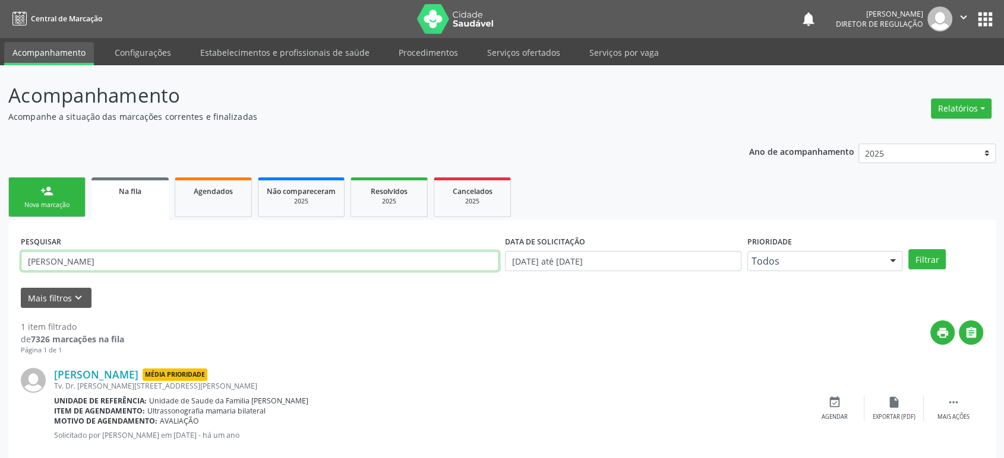
click at [149, 262] on input "[PERSON_NAME]" at bounding box center [260, 261] width 478 height 20
click at [908, 249] on button "Filtrar" at bounding box center [926, 259] width 37 height 20
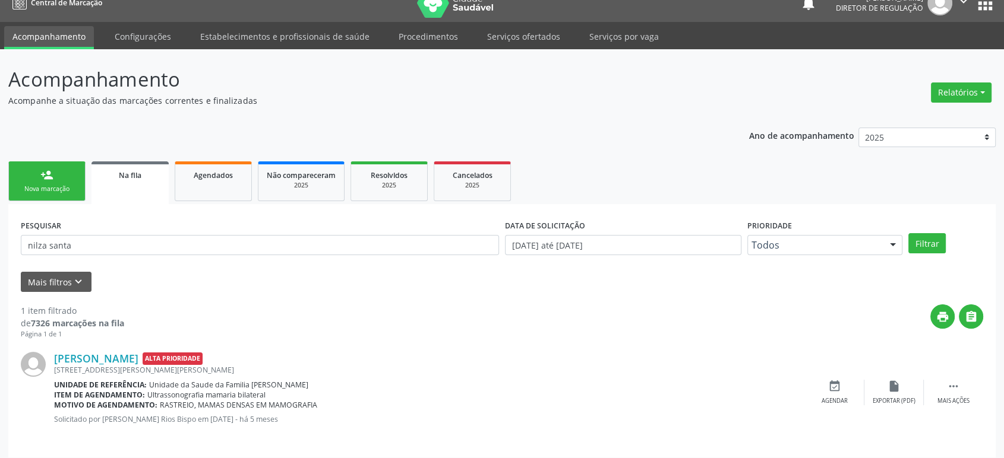
scroll to position [23, 0]
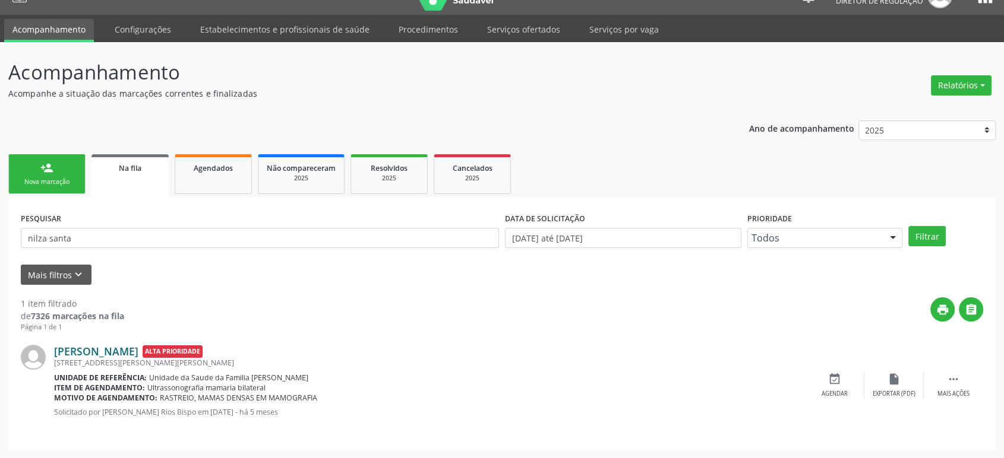
click at [107, 353] on link "[PERSON_NAME]" at bounding box center [96, 351] width 84 height 13
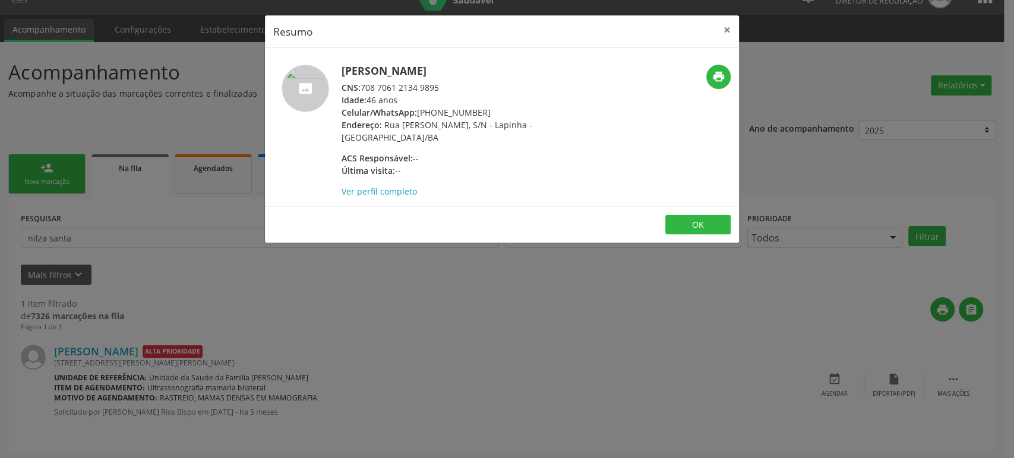
drag, startPoint x: 363, startPoint y: 84, endPoint x: 441, endPoint y: 85, distance: 77.8
click at [441, 85] on div "CNS: 708 7061 2134 9895" at bounding box center [456, 87] width 231 height 12
copy div "708 7061 2134 9895"
click at [203, 285] on div "Resumo × [PERSON_NAME] CNS: 708 7061 2134 9895 Idade: 46 anos Celular/WhatsApp:…" at bounding box center [507, 229] width 1014 height 458
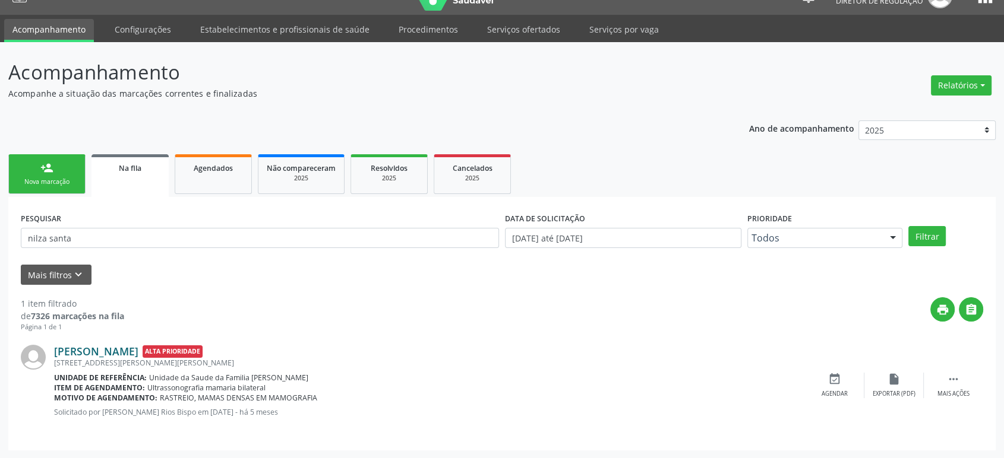
click at [112, 352] on link "[PERSON_NAME]" at bounding box center [96, 351] width 84 height 13
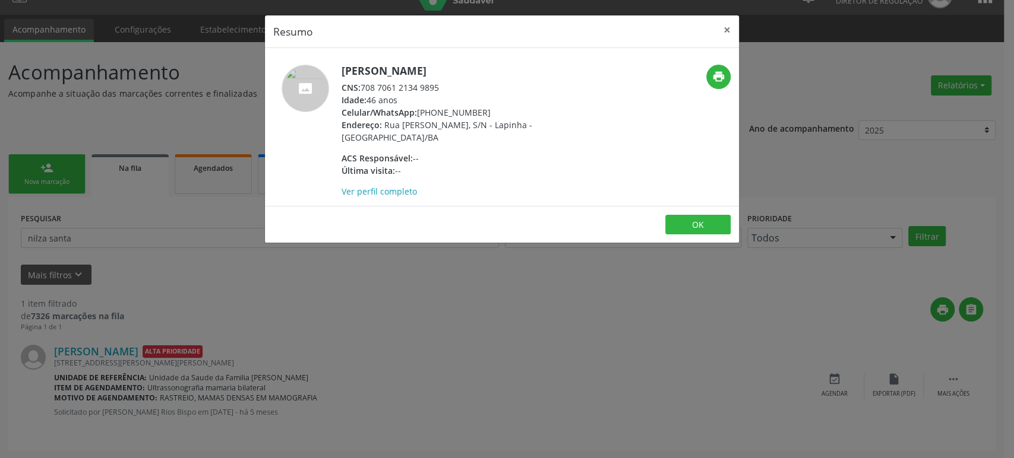
drag, startPoint x: 343, startPoint y: 72, endPoint x: 451, endPoint y: 68, distance: 108.2
click at [451, 68] on h5 "[PERSON_NAME]" at bounding box center [456, 71] width 231 height 12
copy h5 "[PERSON_NAME]"
click at [119, 231] on div "Resumo × [PERSON_NAME] CNS: 708 7061 2134 9895 Idade: 46 anos Celular/WhatsApp:…" at bounding box center [507, 229] width 1014 height 458
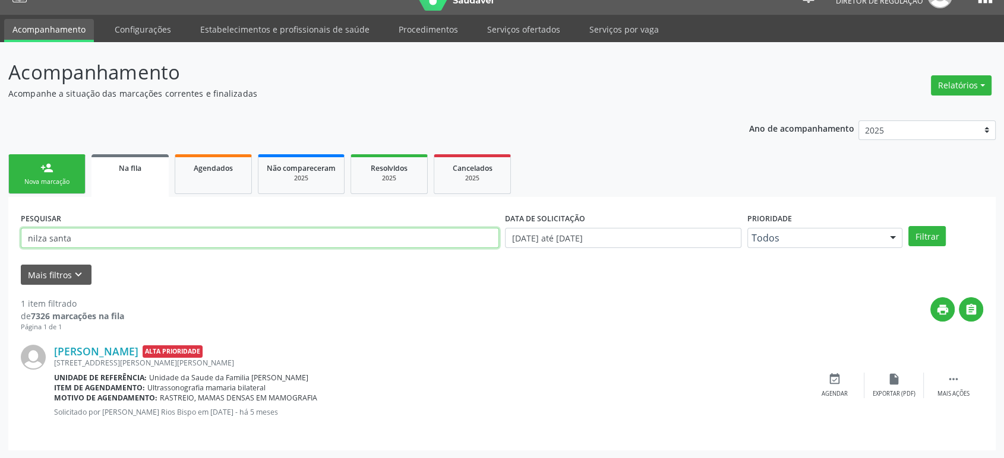
click at [111, 241] on input "nilza santa" at bounding box center [260, 238] width 478 height 20
click at [908, 226] on button "Filtrar" at bounding box center [926, 236] width 37 height 20
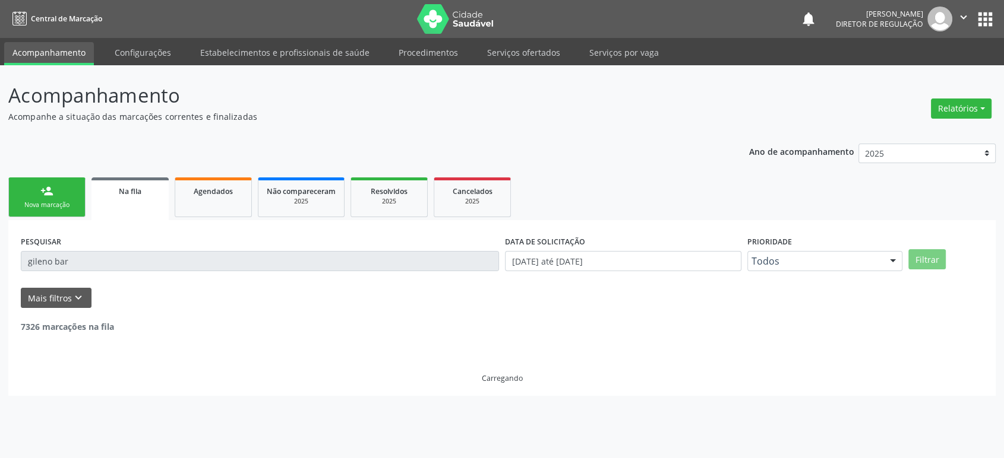
scroll to position [0, 0]
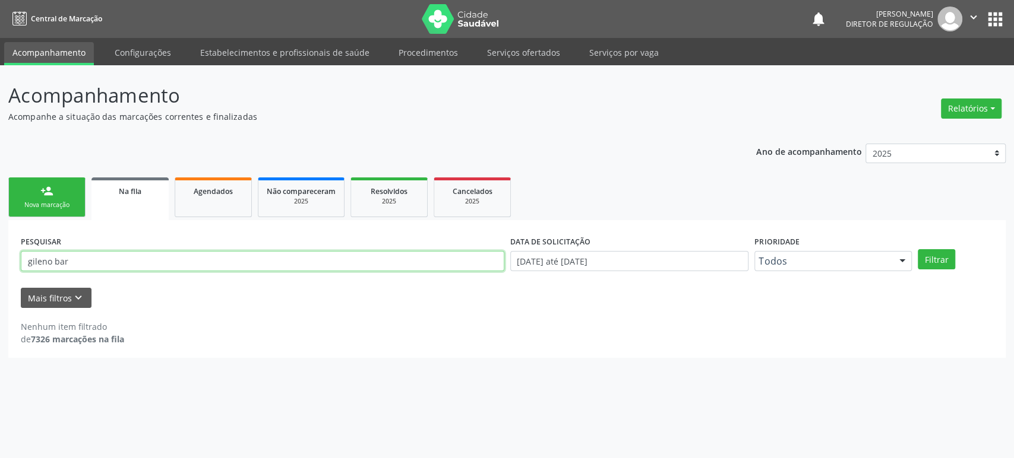
click at [103, 261] on input "gileno bar" at bounding box center [262, 261] width 483 height 20
click at [918, 249] on button "Filtrar" at bounding box center [936, 259] width 37 height 20
click at [81, 264] on input "[PERSON_NAME]" at bounding box center [262, 261] width 483 height 20
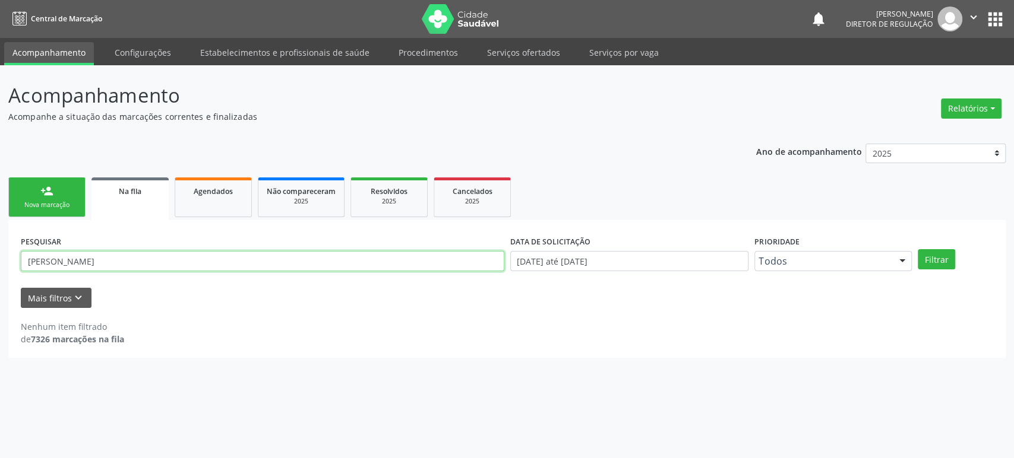
click at [98, 258] on input "[PERSON_NAME]" at bounding box center [262, 261] width 483 height 20
click at [71, 257] on input "[PERSON_NAME]" at bounding box center [262, 261] width 483 height 20
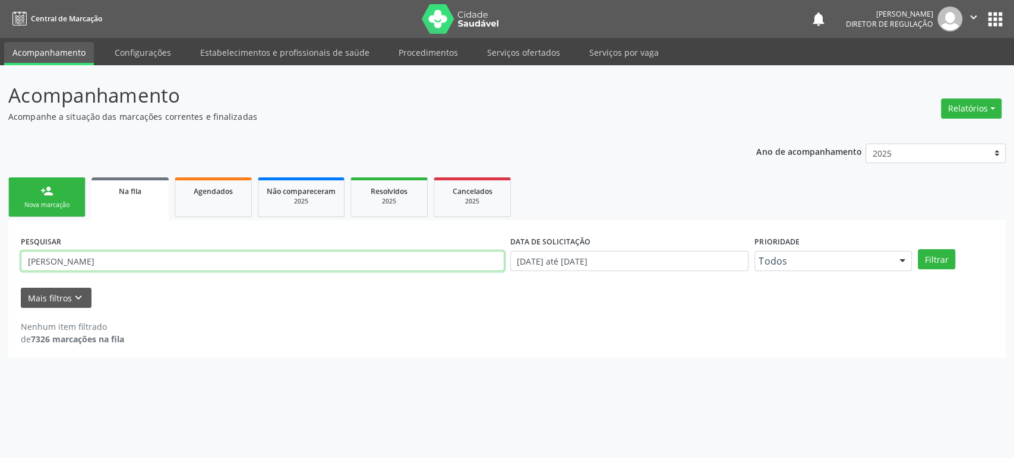
click at [71, 257] on input "[PERSON_NAME]" at bounding box center [262, 261] width 483 height 20
paste input "708701103270196"
click at [918, 249] on button "Filtrar" at bounding box center [936, 259] width 37 height 20
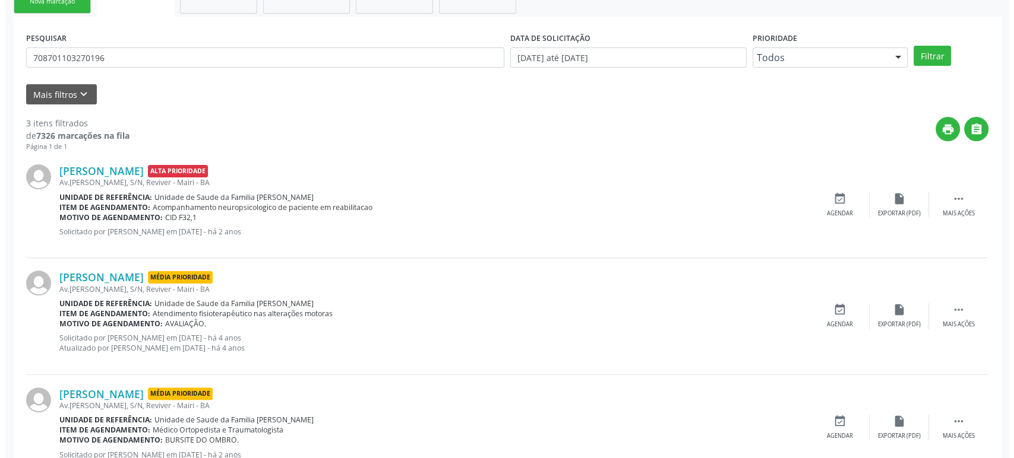
scroll to position [246, 0]
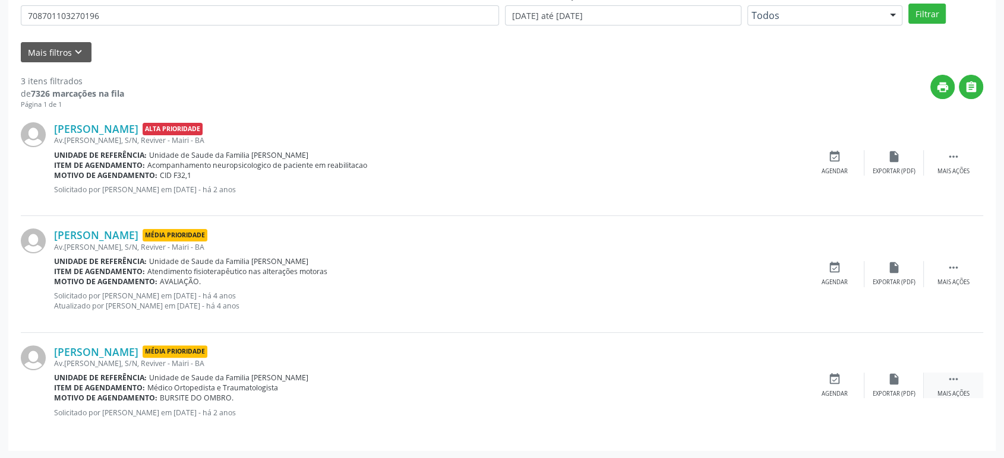
click at [951, 374] on icon "" at bounding box center [953, 379] width 13 height 13
click at [830, 379] on icon "cancel" at bounding box center [834, 379] width 13 height 13
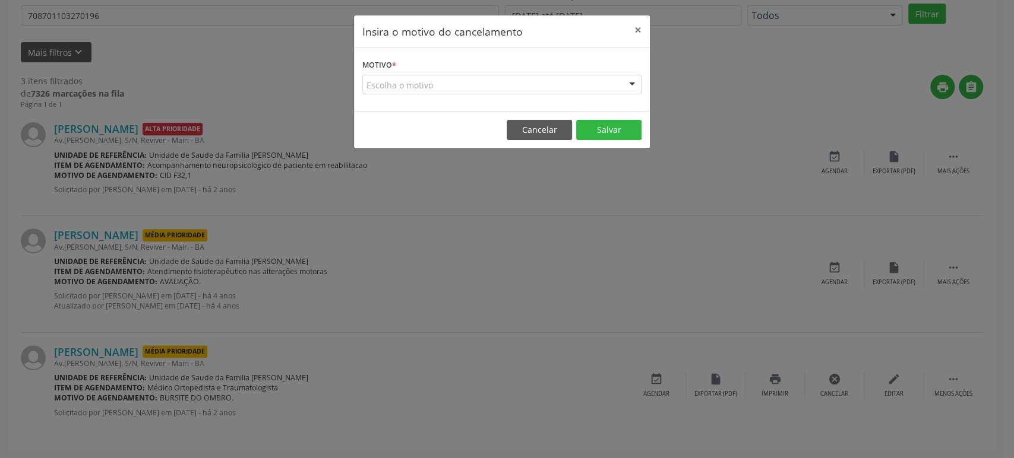
click at [401, 86] on div "Escolha o motivo" at bounding box center [501, 85] width 279 height 20
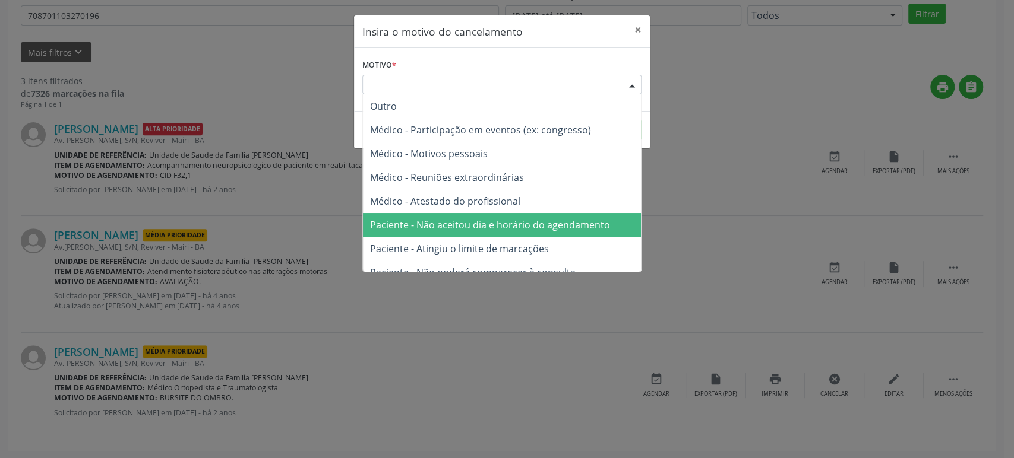
click at [448, 213] on span "Paciente - Não aceitou dia e horário do agendamento" at bounding box center [502, 225] width 278 height 24
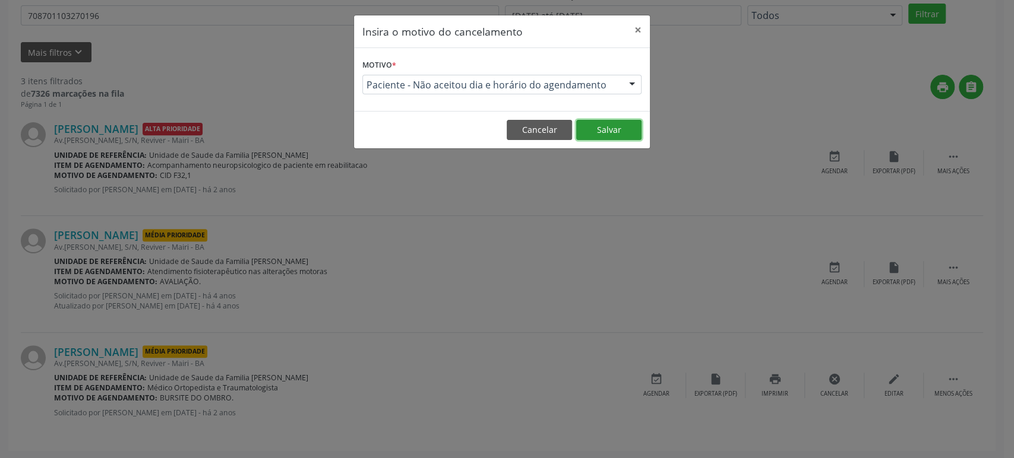
click at [609, 132] on button "Salvar" at bounding box center [608, 130] width 65 height 20
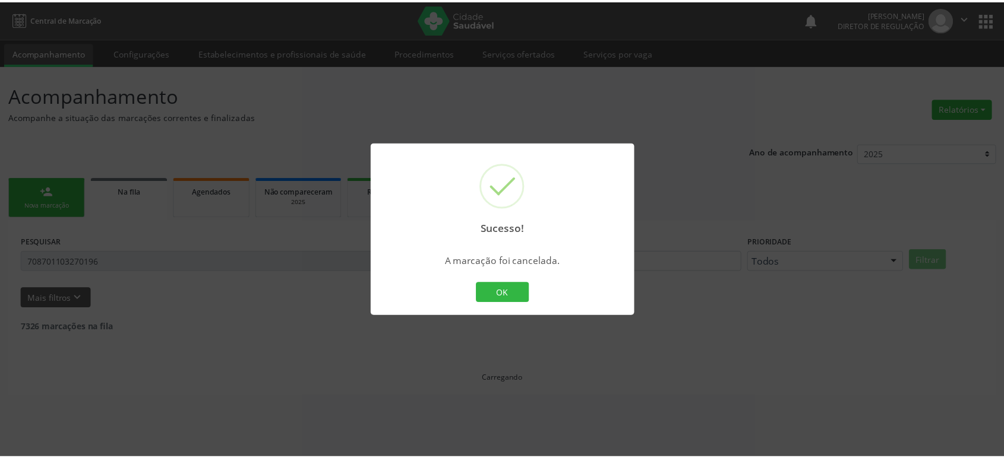
scroll to position [0, 0]
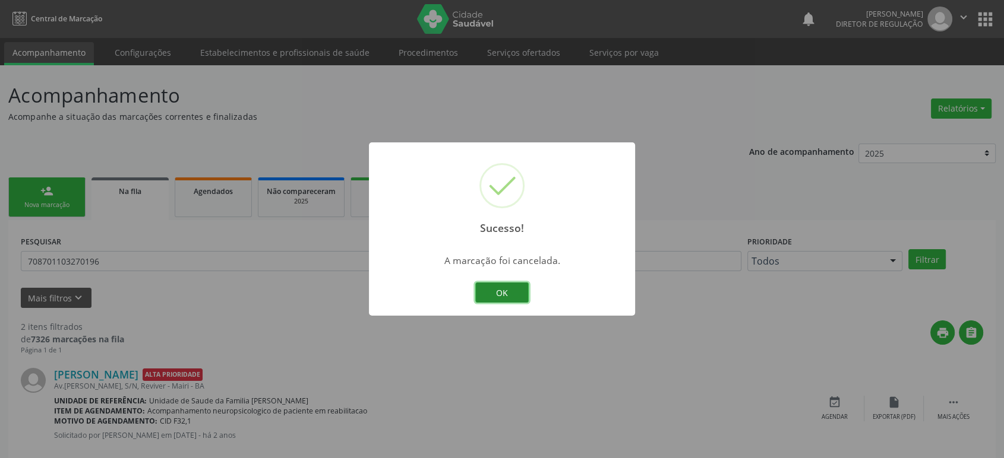
click at [510, 297] on button "OK" at bounding box center [501, 293] width 53 height 20
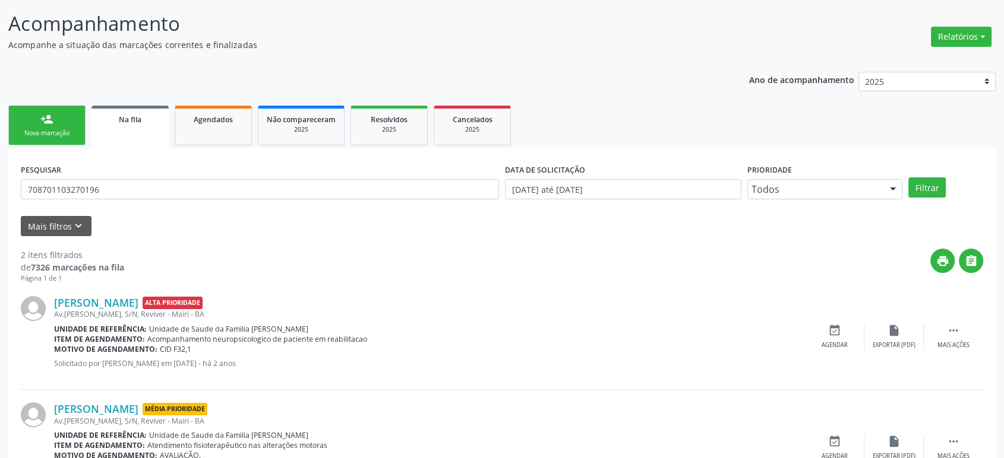
scroll to position [139, 0]
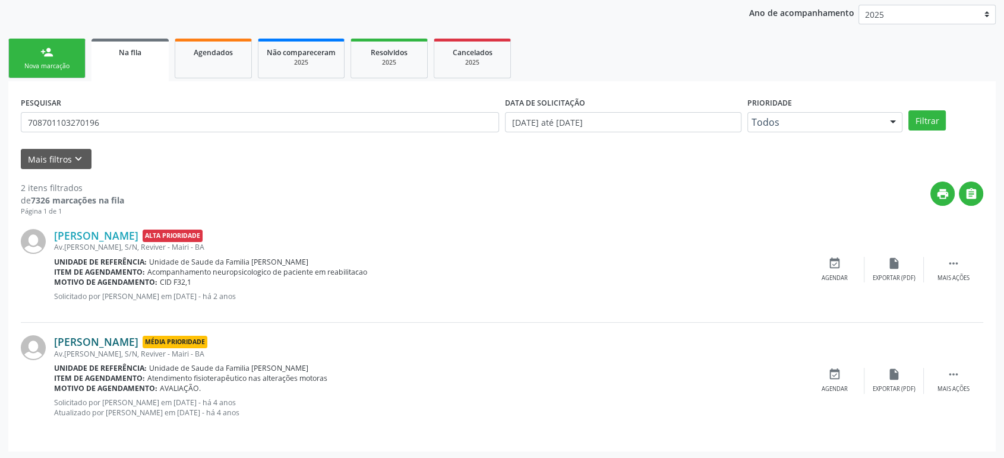
click at [95, 337] on link "[PERSON_NAME]" at bounding box center [96, 342] width 84 height 13
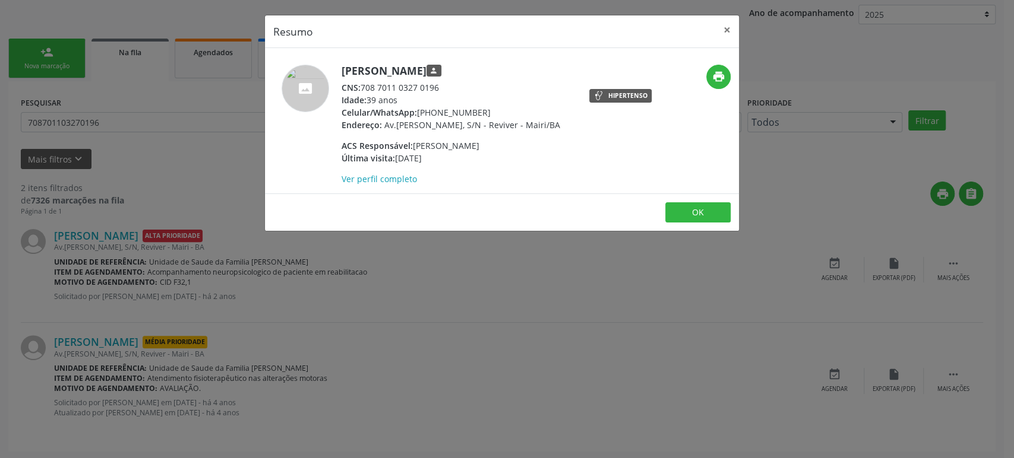
drag, startPoint x: 340, startPoint y: 72, endPoint x: 469, endPoint y: 74, distance: 128.9
click at [469, 74] on div "[PERSON_NAME] person CNS: 708 7011 0327 0196 Idade: 39 anos Celular/WhatsApp: […" at bounding box center [423, 125] width 316 height 121
copy h5 "[PERSON_NAME]"
click at [447, 343] on div "Resumo × [PERSON_NAME] person CNS: 708 7011 0327 0196 Idade: 39 anos Celular/Wh…" at bounding box center [507, 229] width 1014 height 458
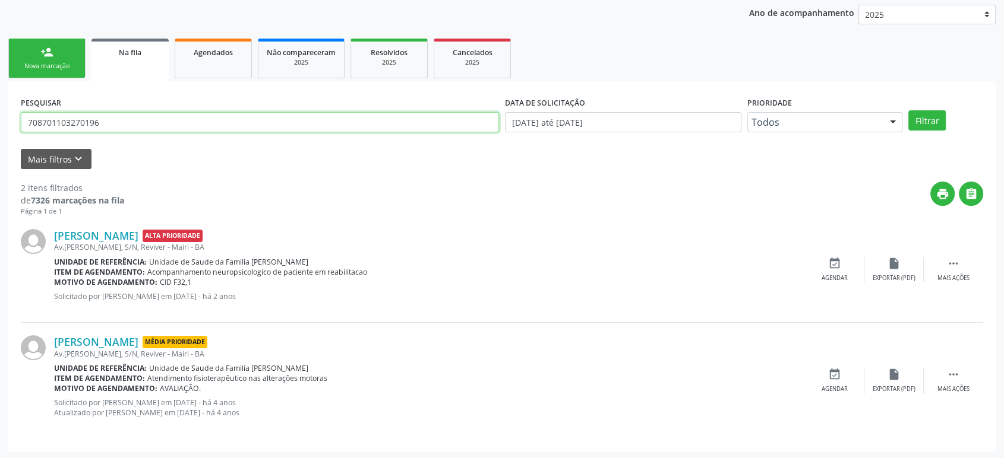
click at [138, 118] on input "708701103270196" at bounding box center [260, 122] width 478 height 20
click at [908, 110] on button "Filtrar" at bounding box center [926, 120] width 37 height 20
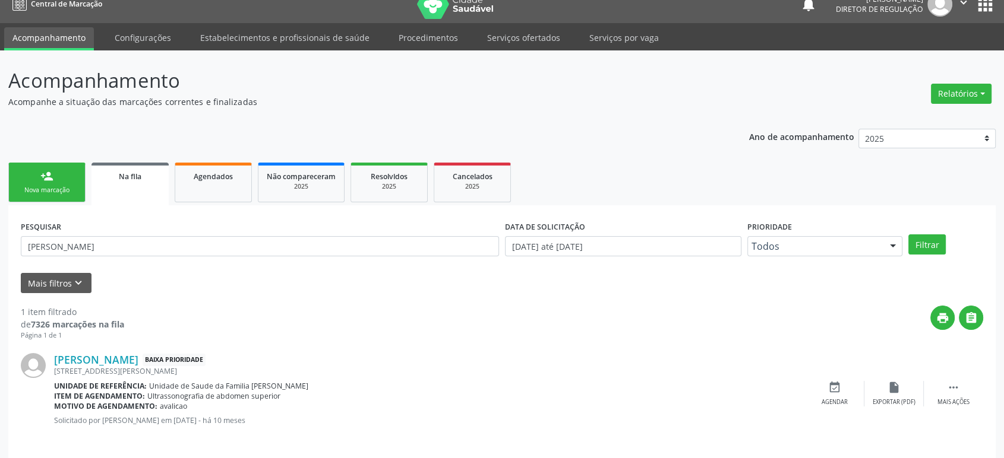
scroll to position [23, 0]
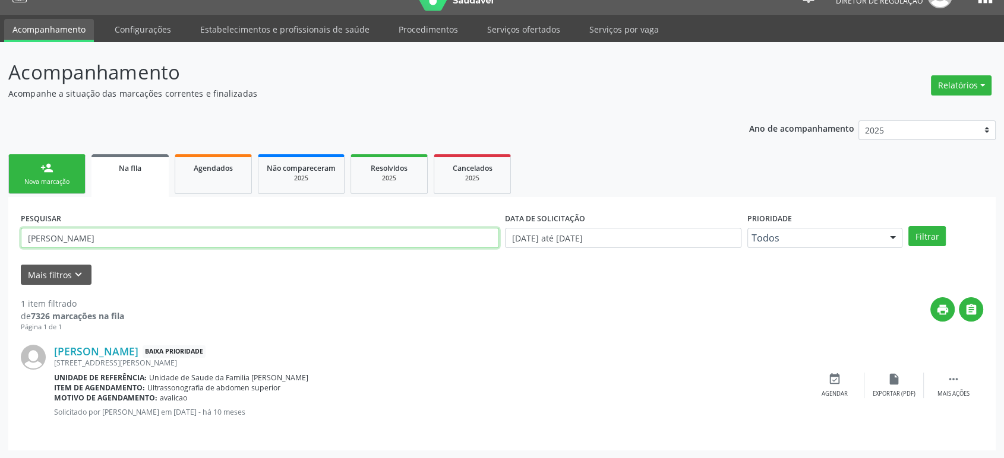
click at [96, 242] on input "[PERSON_NAME]" at bounding box center [260, 238] width 478 height 20
type input "VALTERL"
click at [908, 226] on button "Filtrar" at bounding box center [926, 236] width 37 height 20
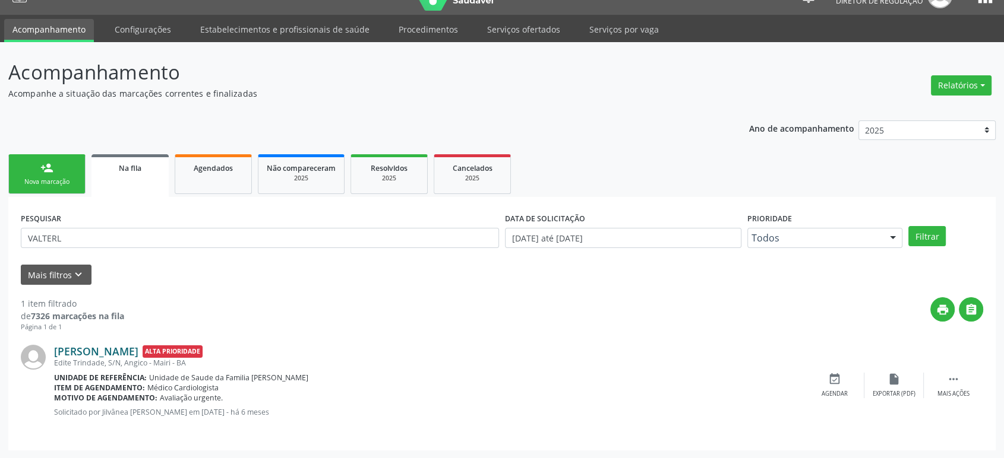
click at [126, 353] on link "[PERSON_NAME]" at bounding box center [96, 351] width 84 height 13
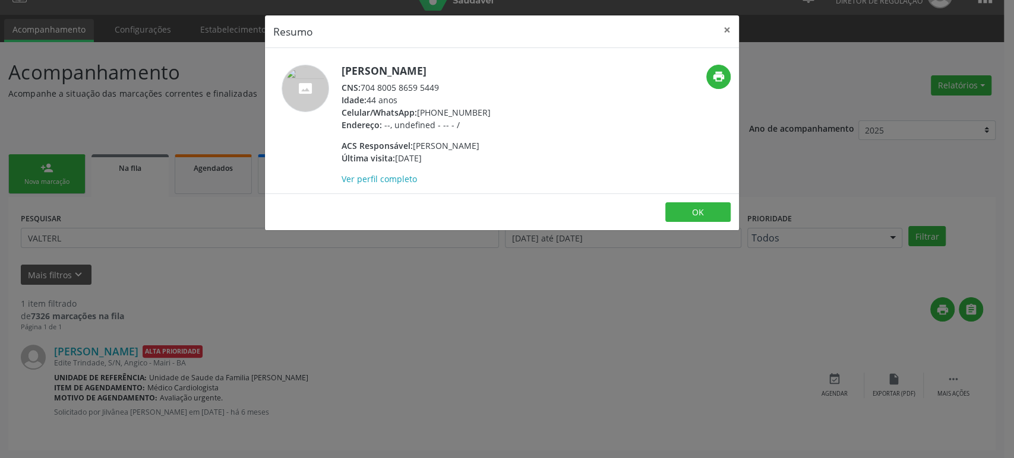
drag, startPoint x: 362, startPoint y: 81, endPoint x: 439, endPoint y: 88, distance: 78.1
click at [439, 88] on div "CNS: 704 8005 8659 5449" at bounding box center [415, 87] width 149 height 12
click at [347, 361] on div "Resumo × [PERSON_NAME] CNS: 704 8005 8659 5449 Idade: 44 anos Celular/WhatsApp:…" at bounding box center [507, 229] width 1014 height 458
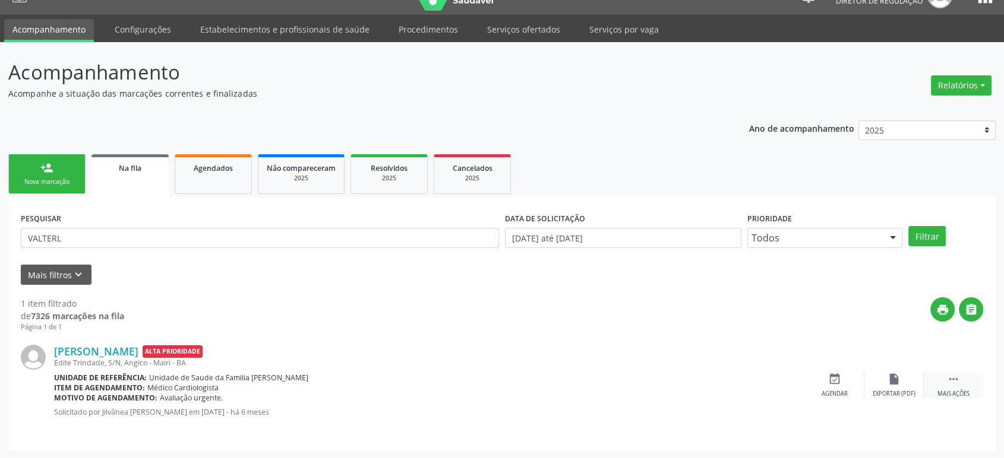
click at [974, 378] on div " Mais ações" at bounding box center [952, 386] width 59 height 26
click at [837, 379] on icon "cancel" at bounding box center [834, 379] width 13 height 13
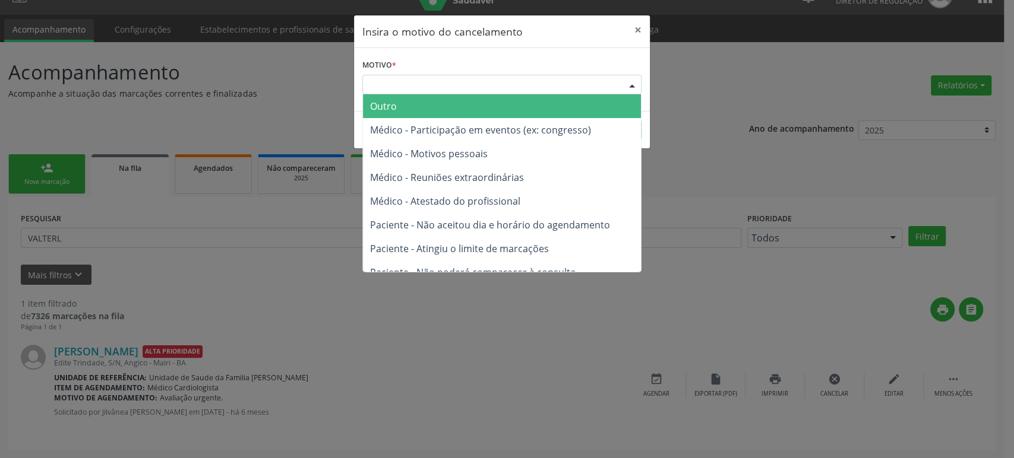
click at [434, 90] on div "Escolha o motivo" at bounding box center [501, 85] width 279 height 20
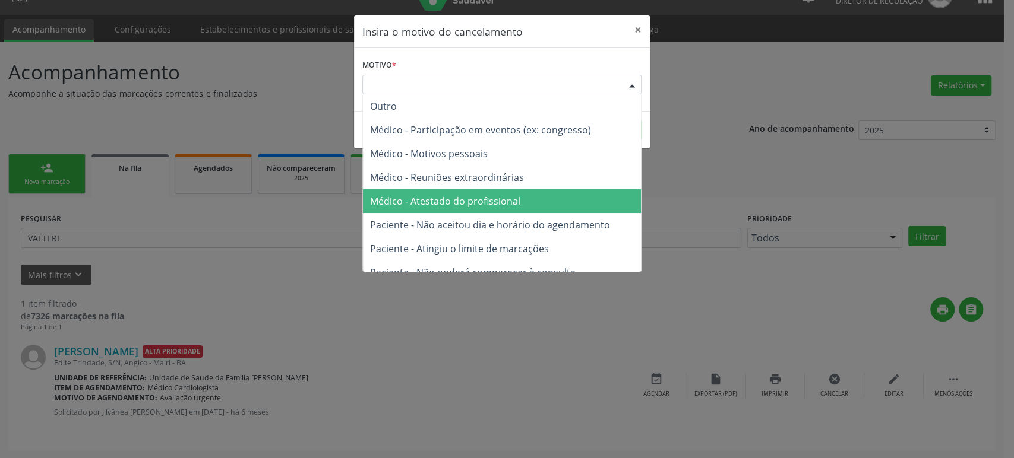
click at [440, 204] on span "Médico - Atestado do profissional" at bounding box center [445, 201] width 150 height 13
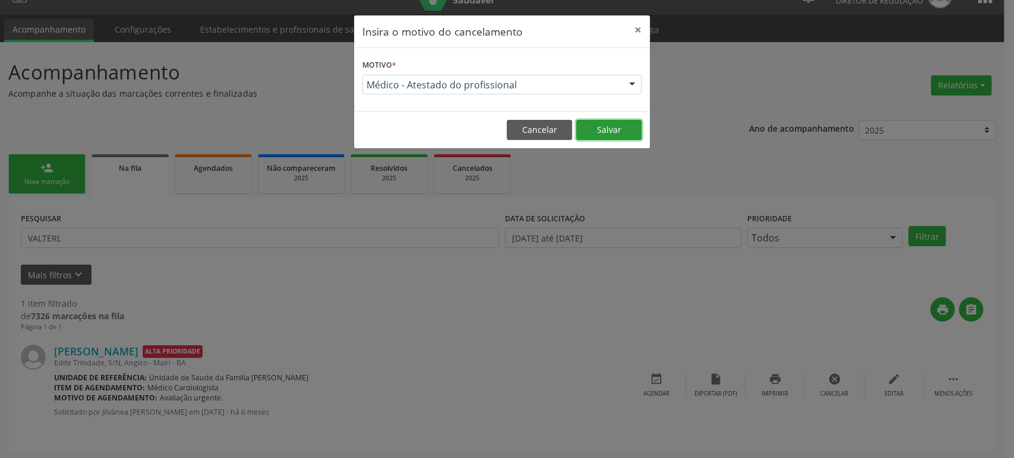
click at [608, 134] on button "Salvar" at bounding box center [608, 130] width 65 height 20
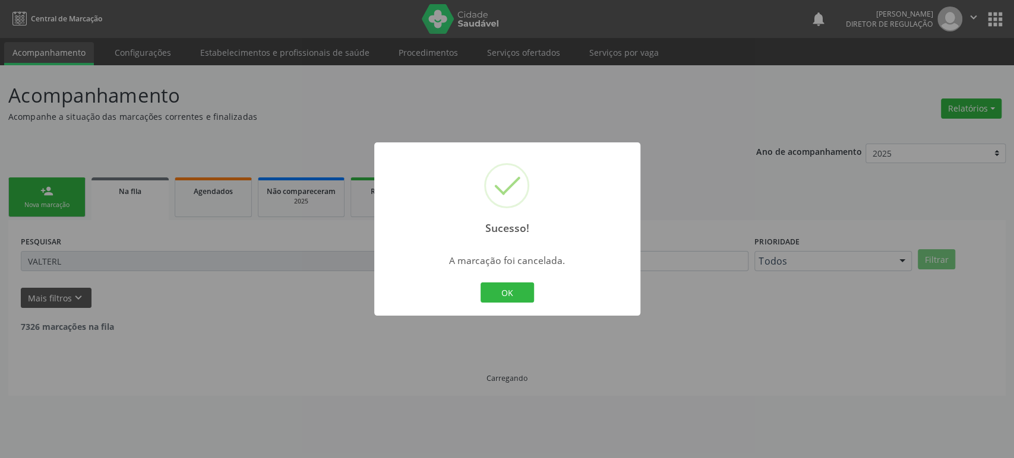
scroll to position [0, 0]
click at [153, 264] on div "Sucesso! × A marcação foi cancelada. OK Cancel" at bounding box center [507, 229] width 1014 height 458
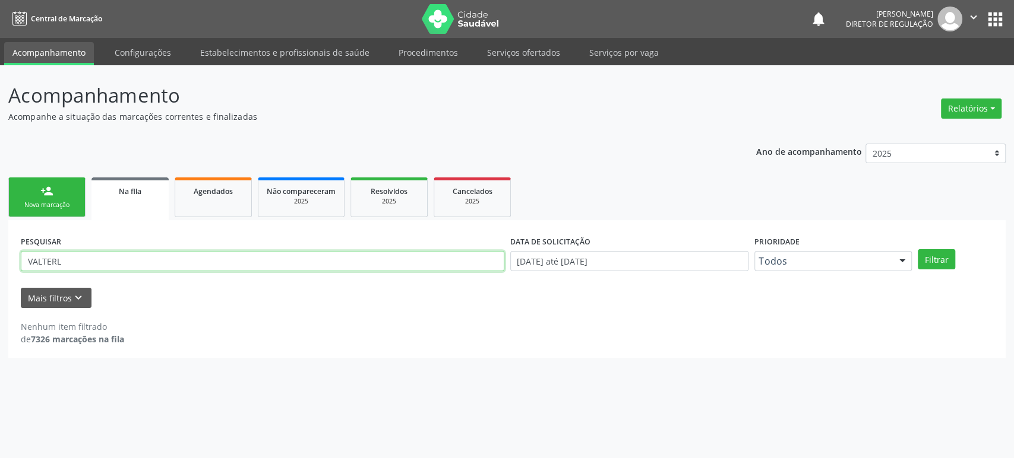
click at [153, 264] on input "VALTERL" at bounding box center [262, 261] width 483 height 20
